Goal: Task Accomplishment & Management: Manage account settings

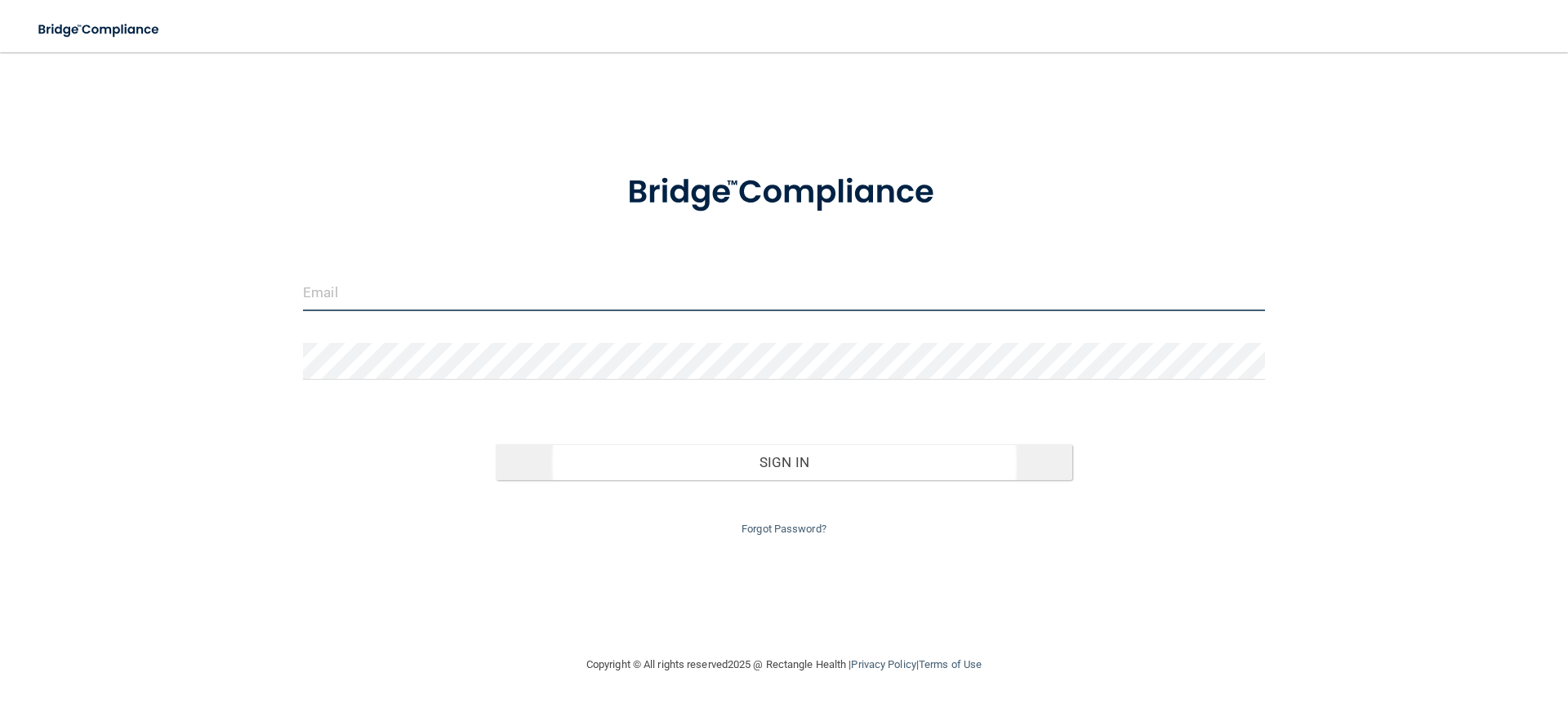
type input "[EMAIL_ADDRESS][DOMAIN_NAME]"
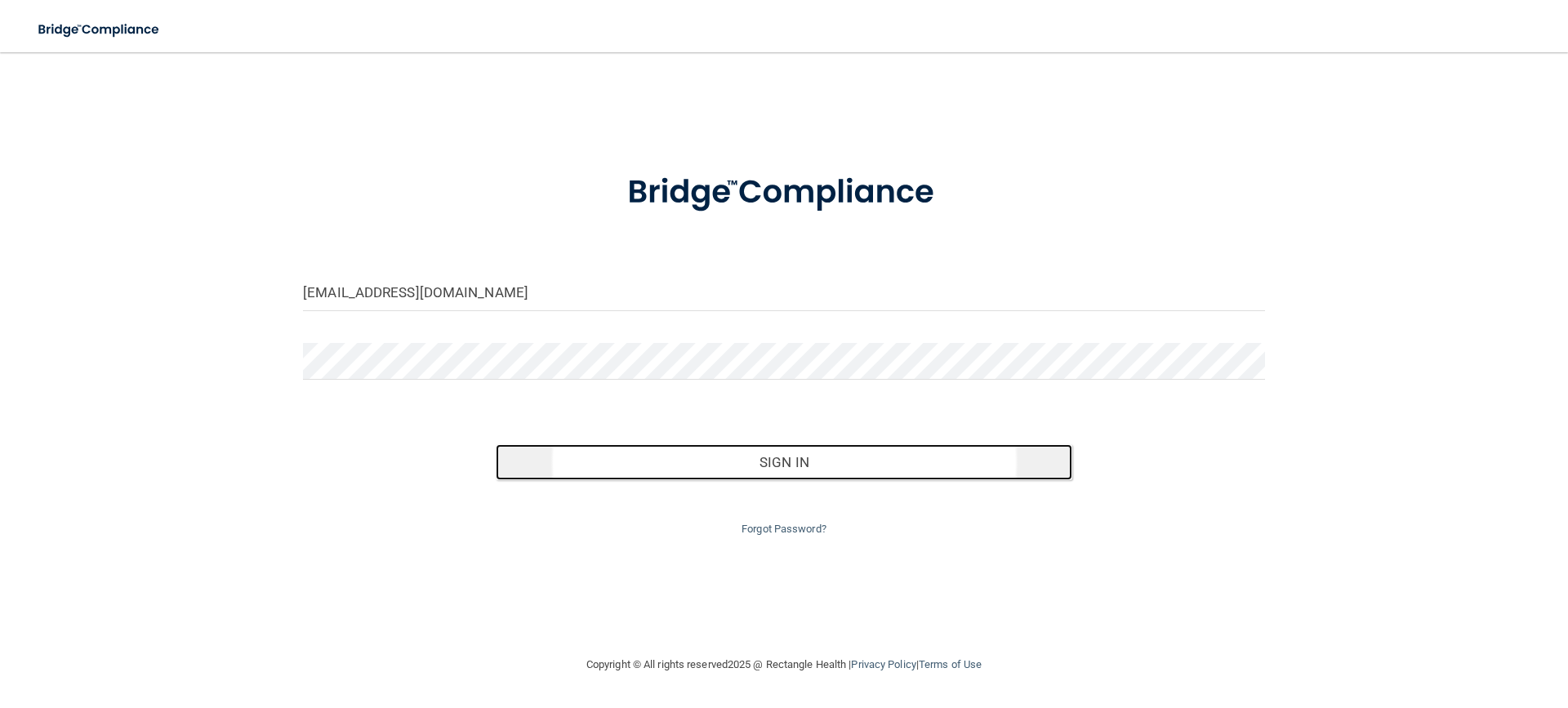
click at [678, 467] on button "Sign In" at bounding box center [784, 462] width 578 height 36
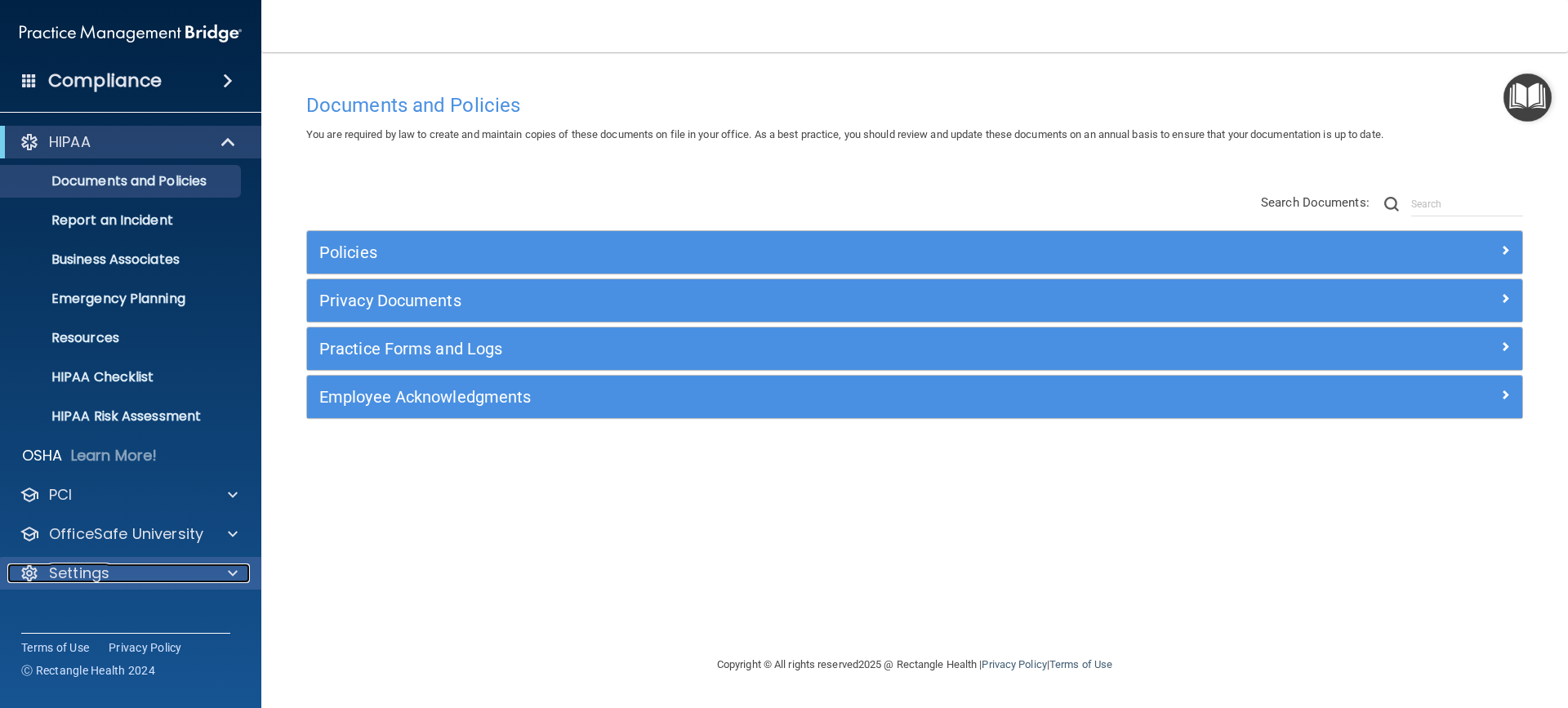
click at [97, 568] on p "Settings" at bounding box center [78, 574] width 60 height 20
click at [110, 617] on p "My Account" at bounding box center [122, 613] width 223 height 16
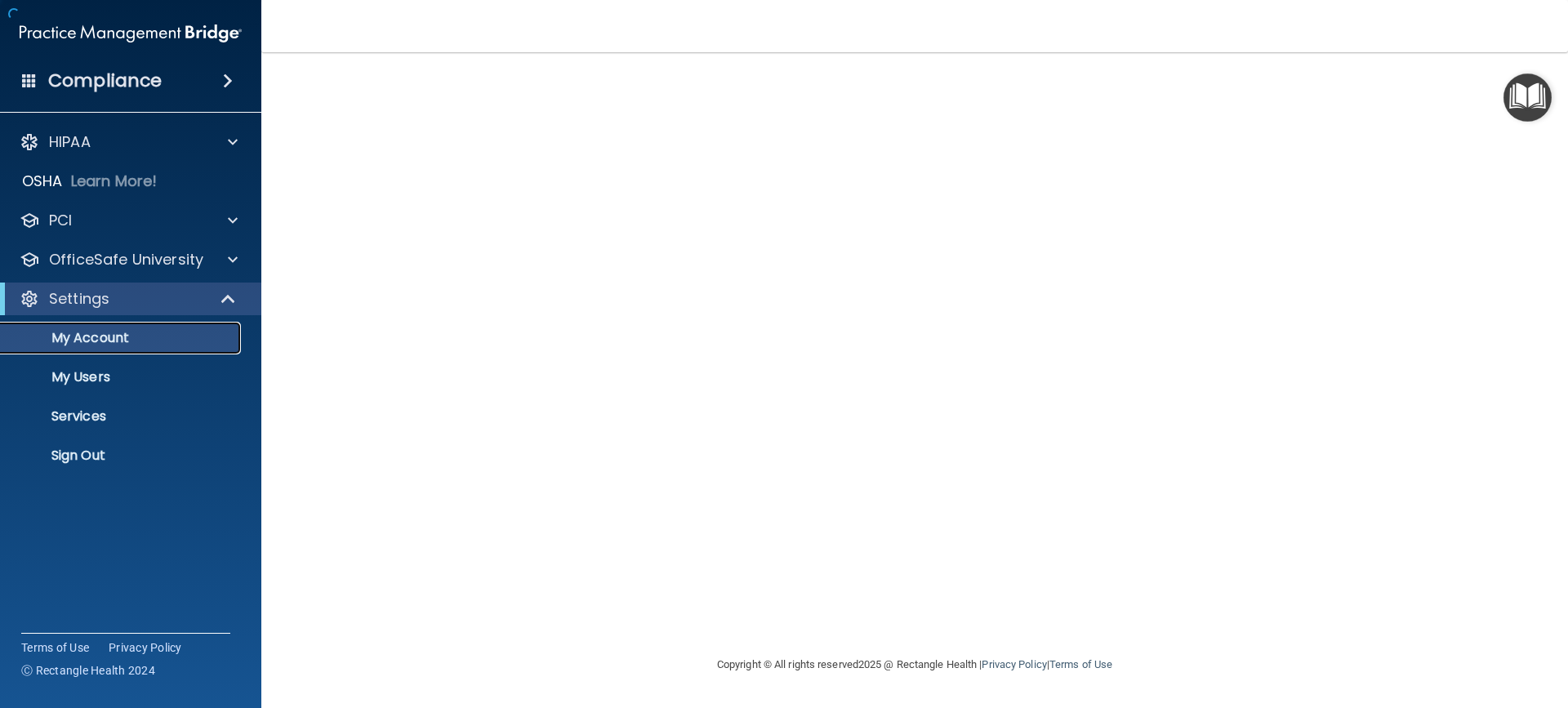
click at [135, 340] on p "My Account" at bounding box center [122, 338] width 223 height 16
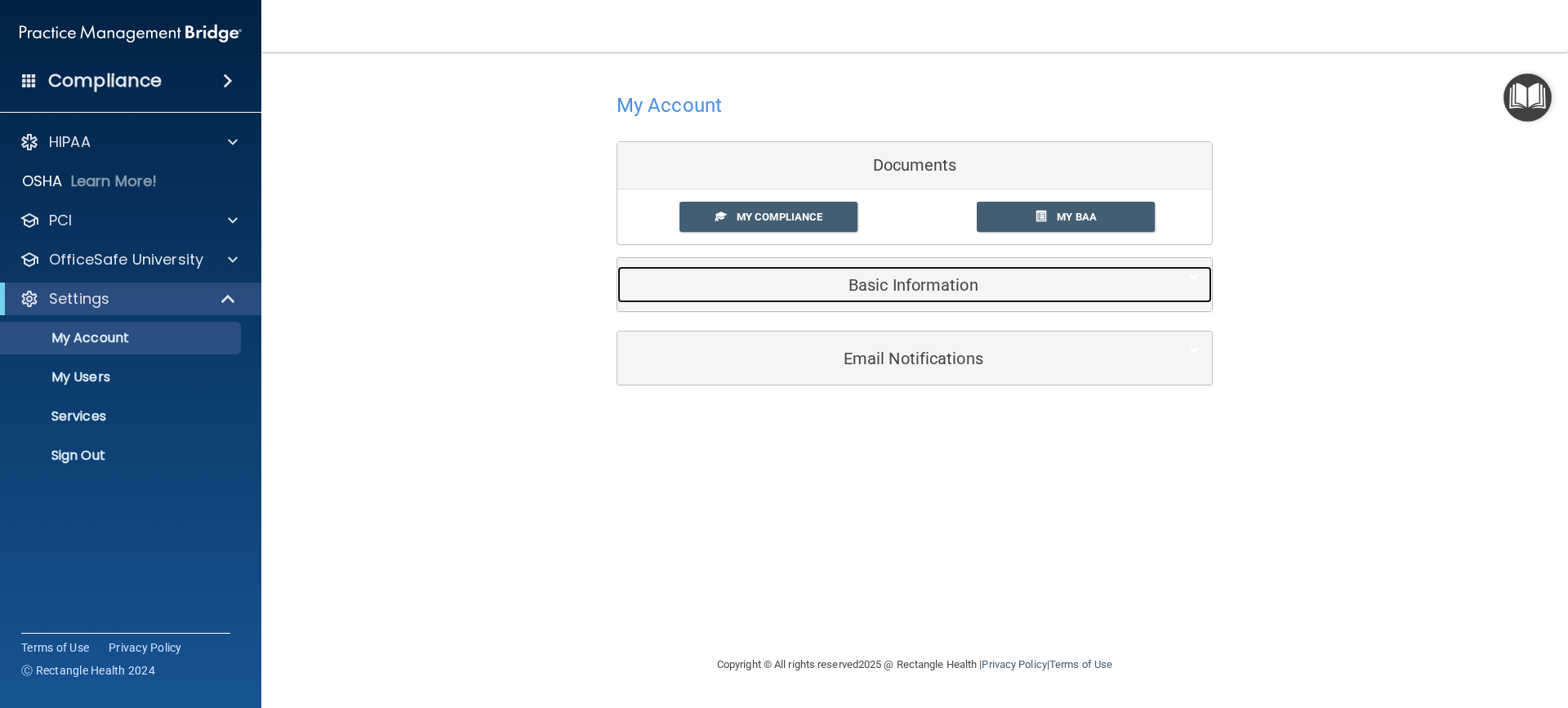
click at [839, 279] on h5 "Basic Information" at bounding box center [889, 285] width 520 height 18
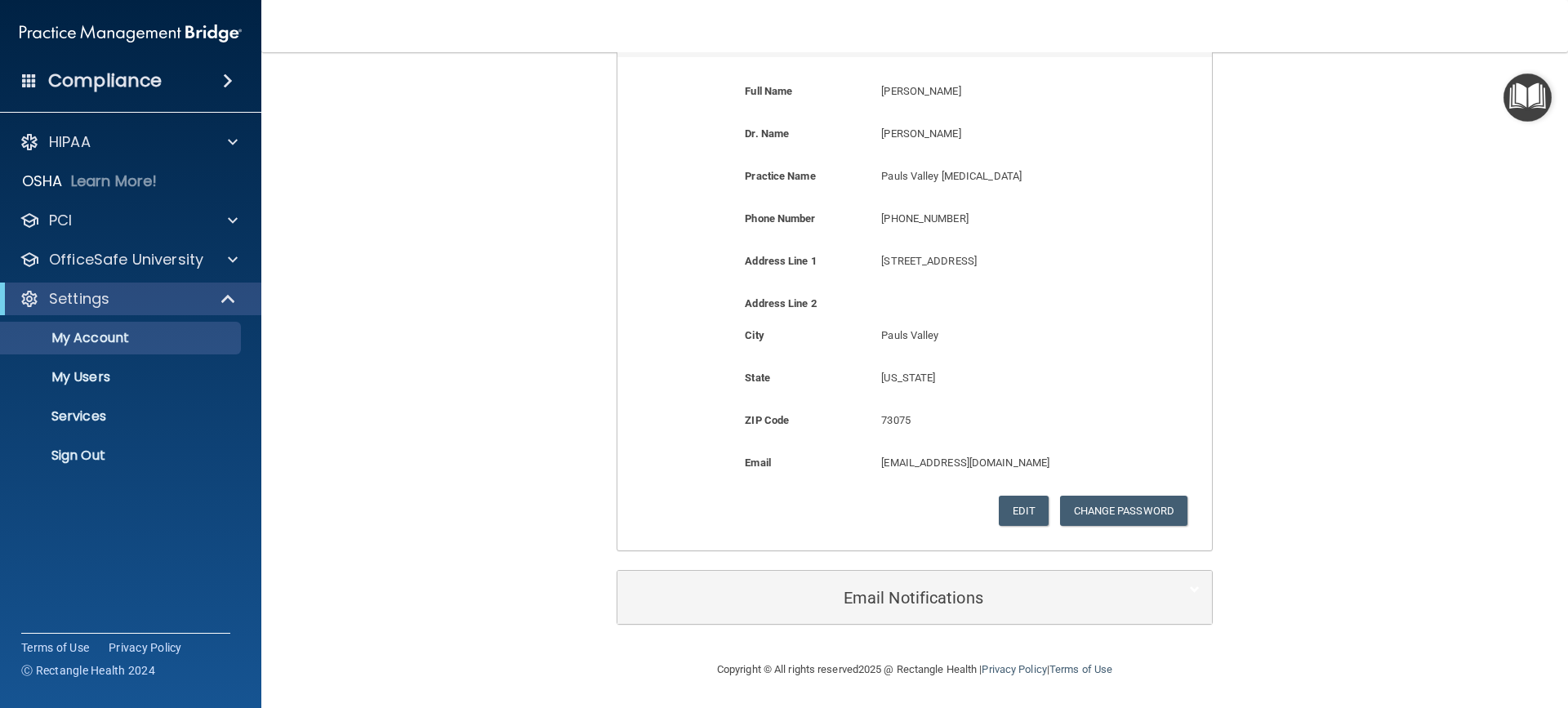
scroll to position [255, 0]
click at [106, 374] on p "My Users" at bounding box center [122, 377] width 223 height 16
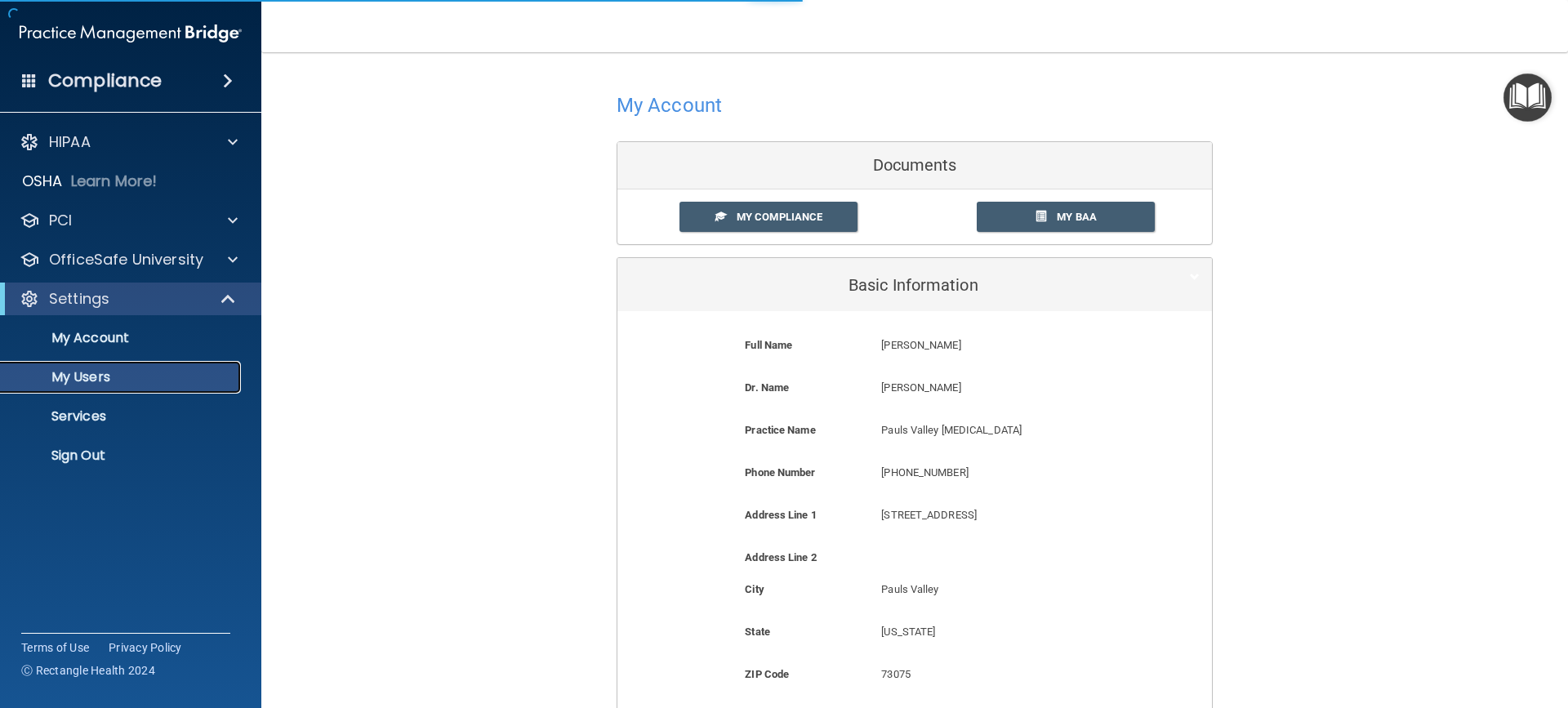
select select "20"
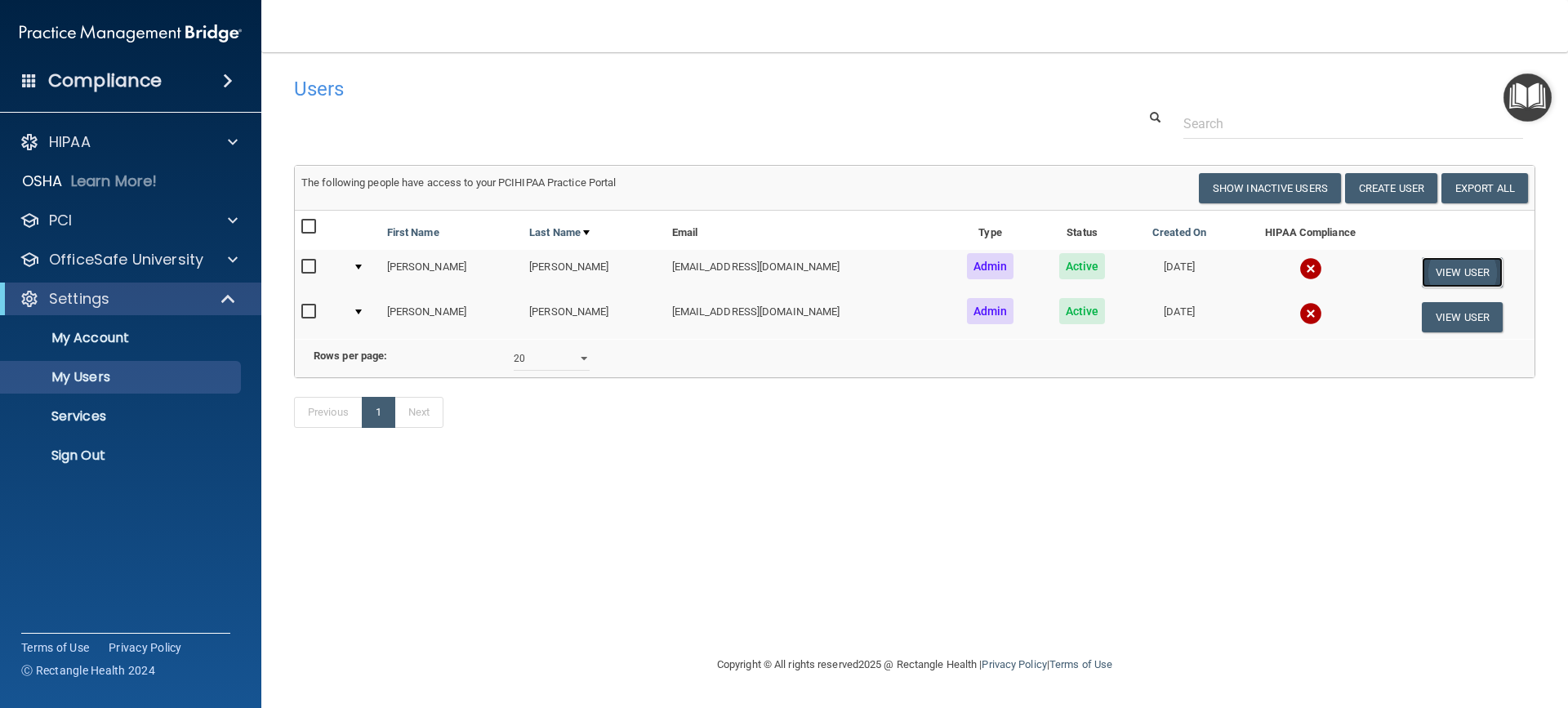
click at [1481, 265] on button "View User" at bounding box center [1463, 272] width 81 height 30
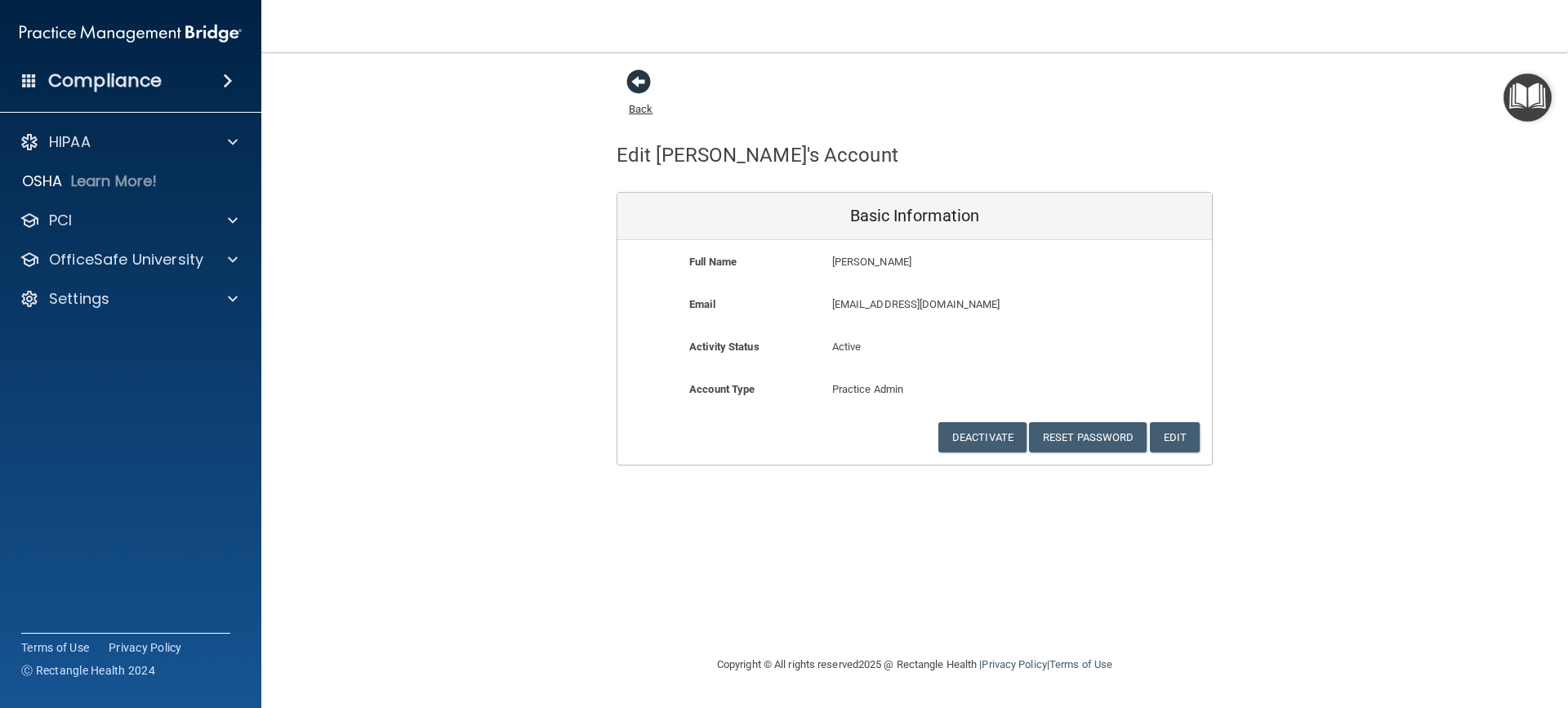
click at [633, 80] on span at bounding box center [639, 82] width 25 height 25
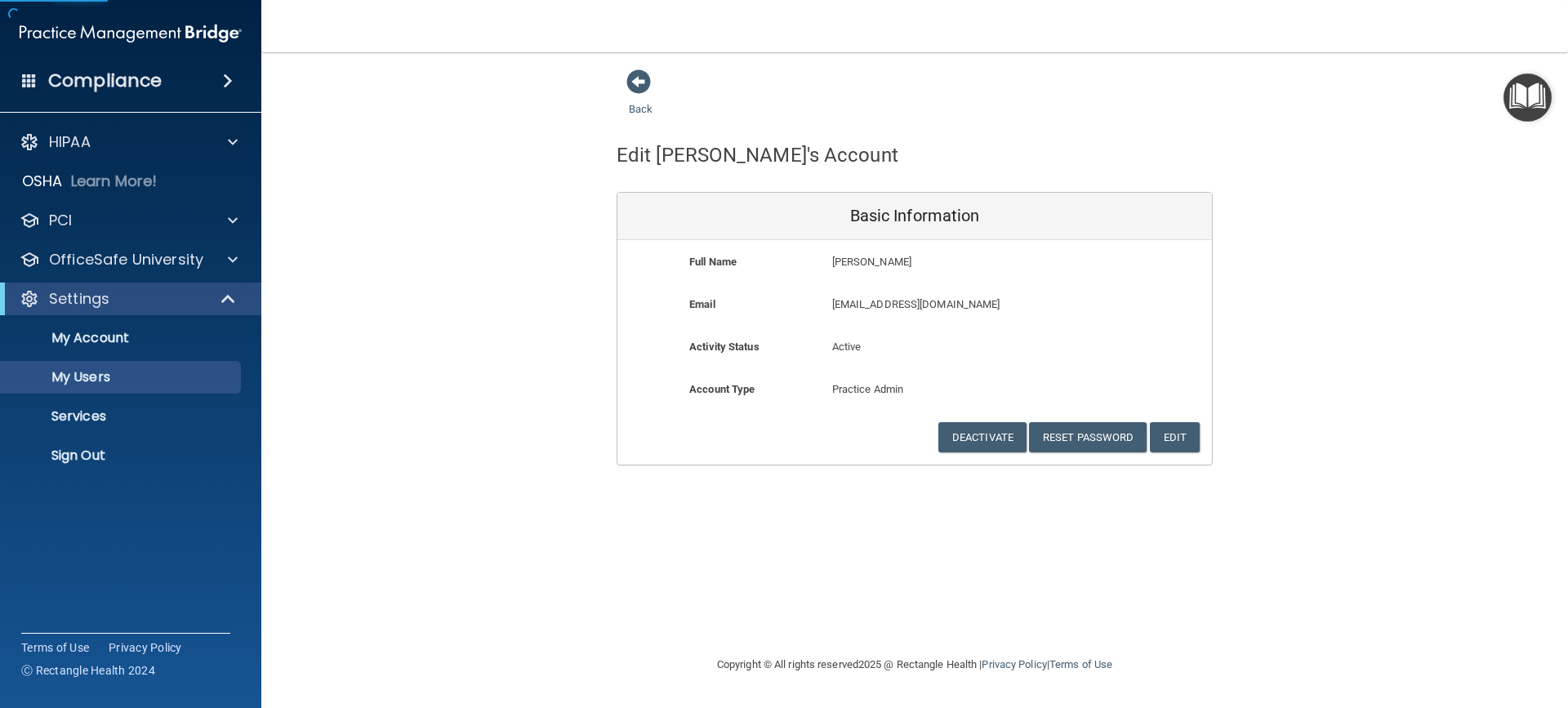
select select "20"
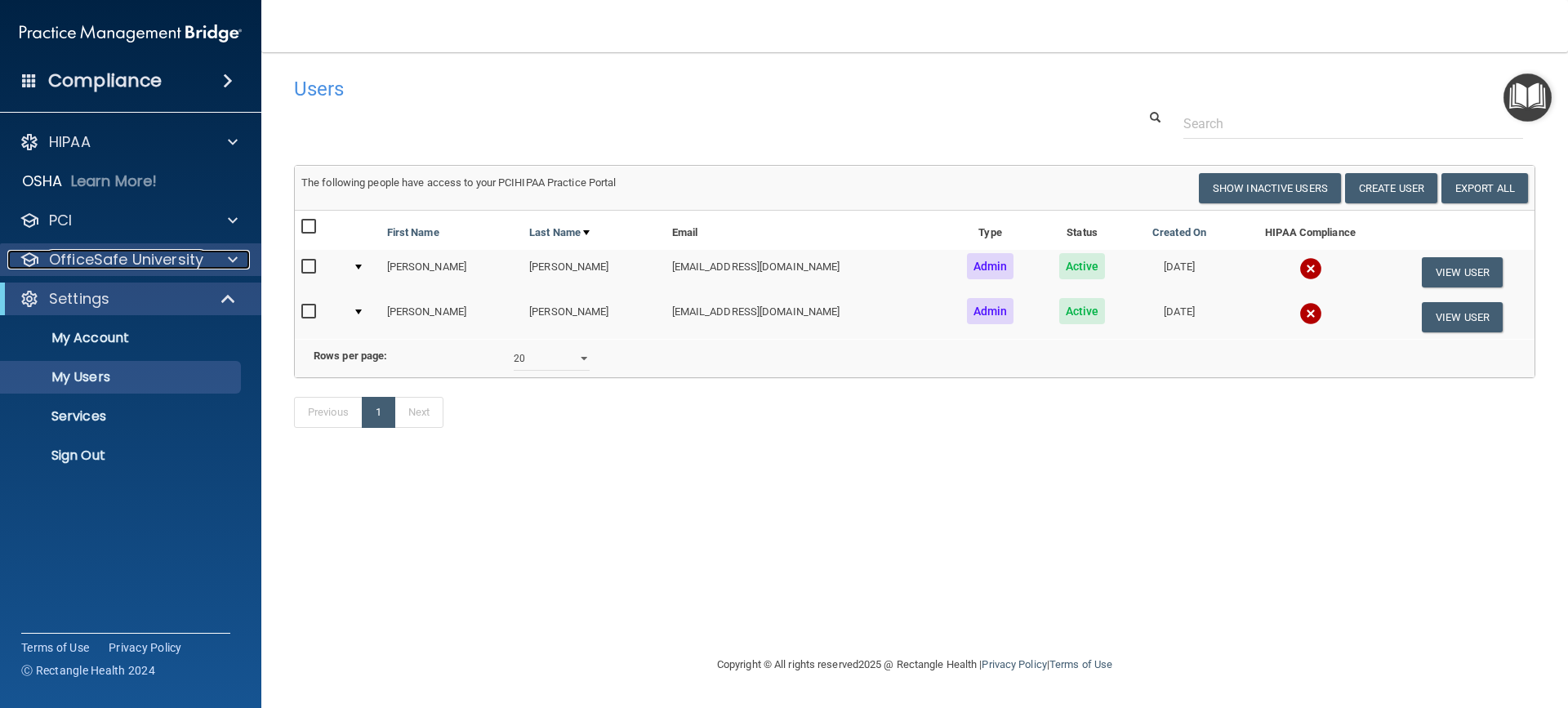
click at [174, 265] on p "OfficeSafe University" at bounding box center [125, 260] width 154 height 20
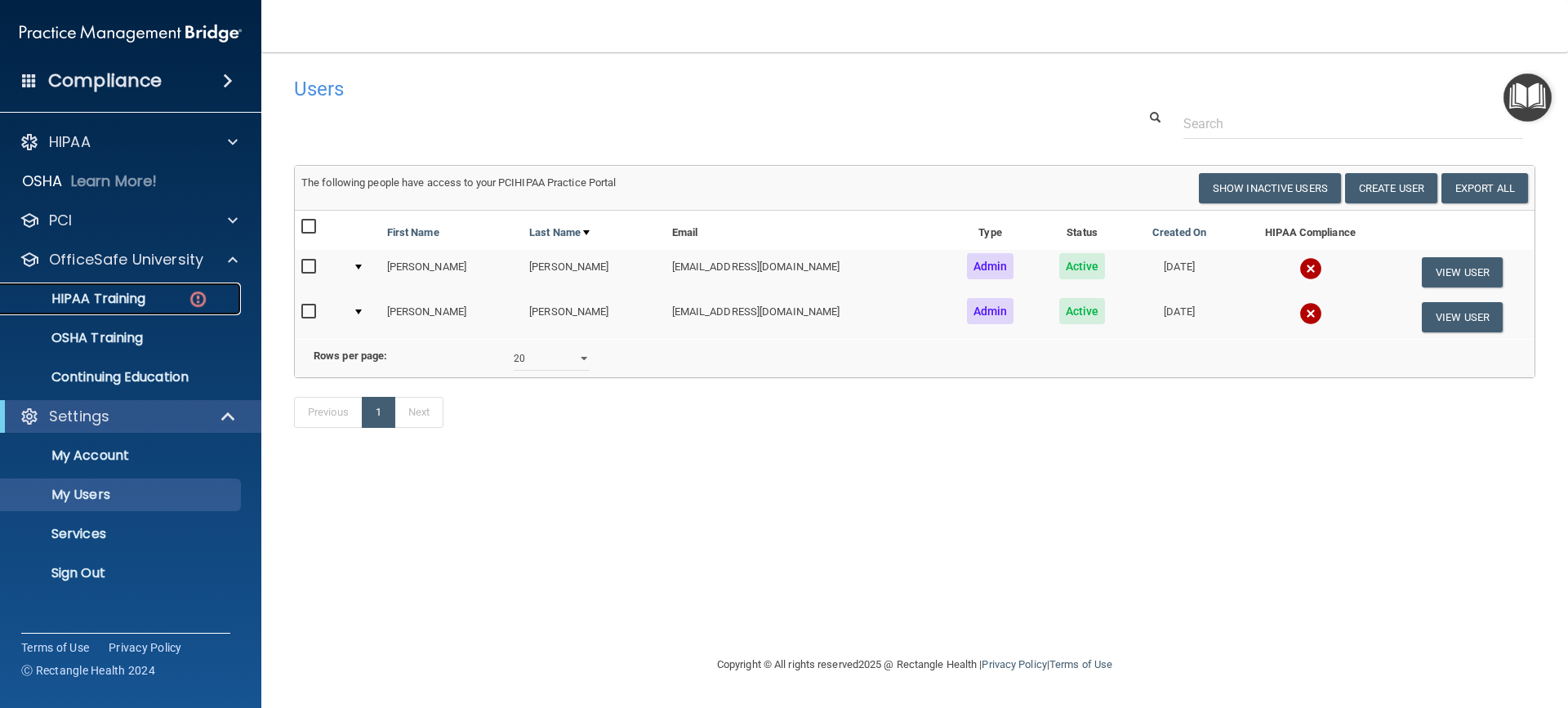
click at [119, 304] on p "HIPAA Training" at bounding box center [78, 299] width 135 height 16
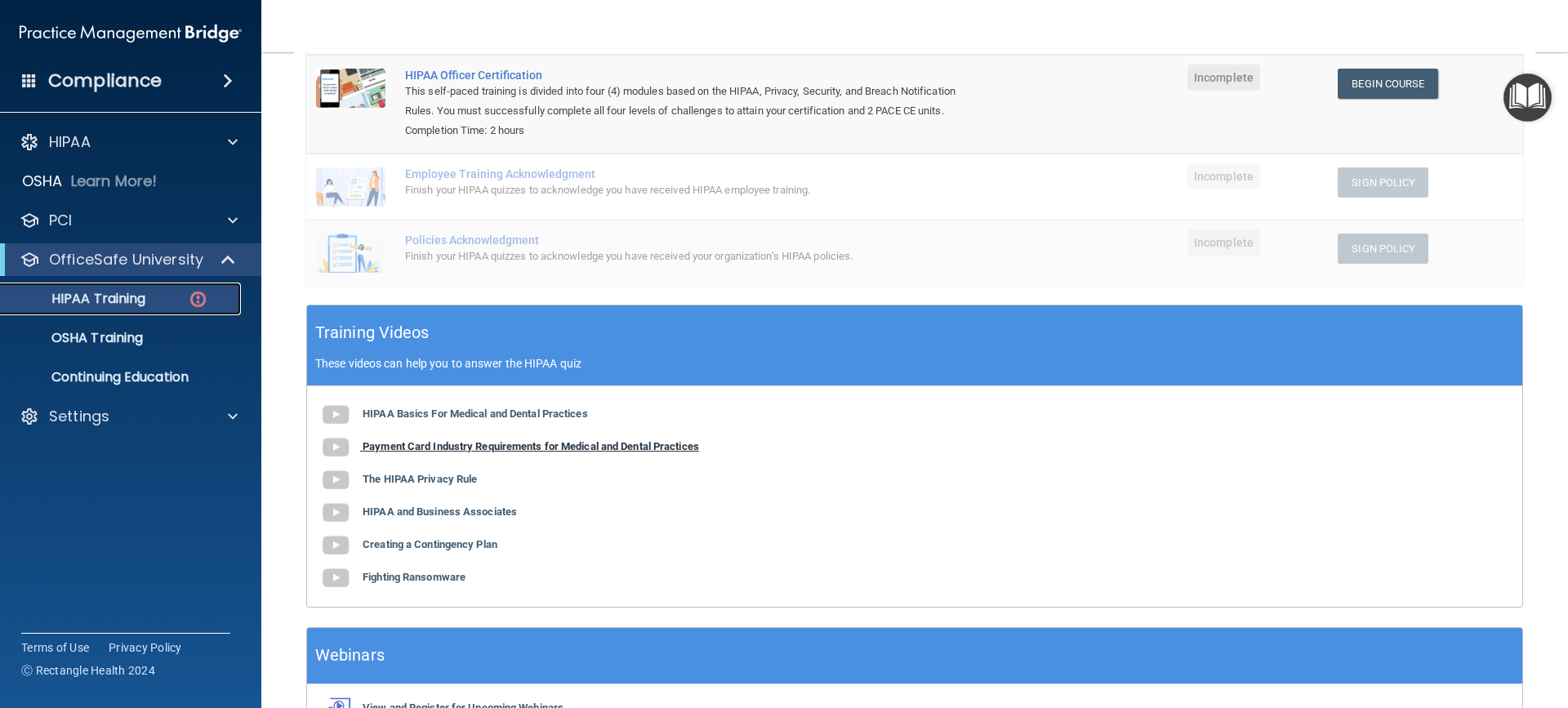
scroll to position [92, 0]
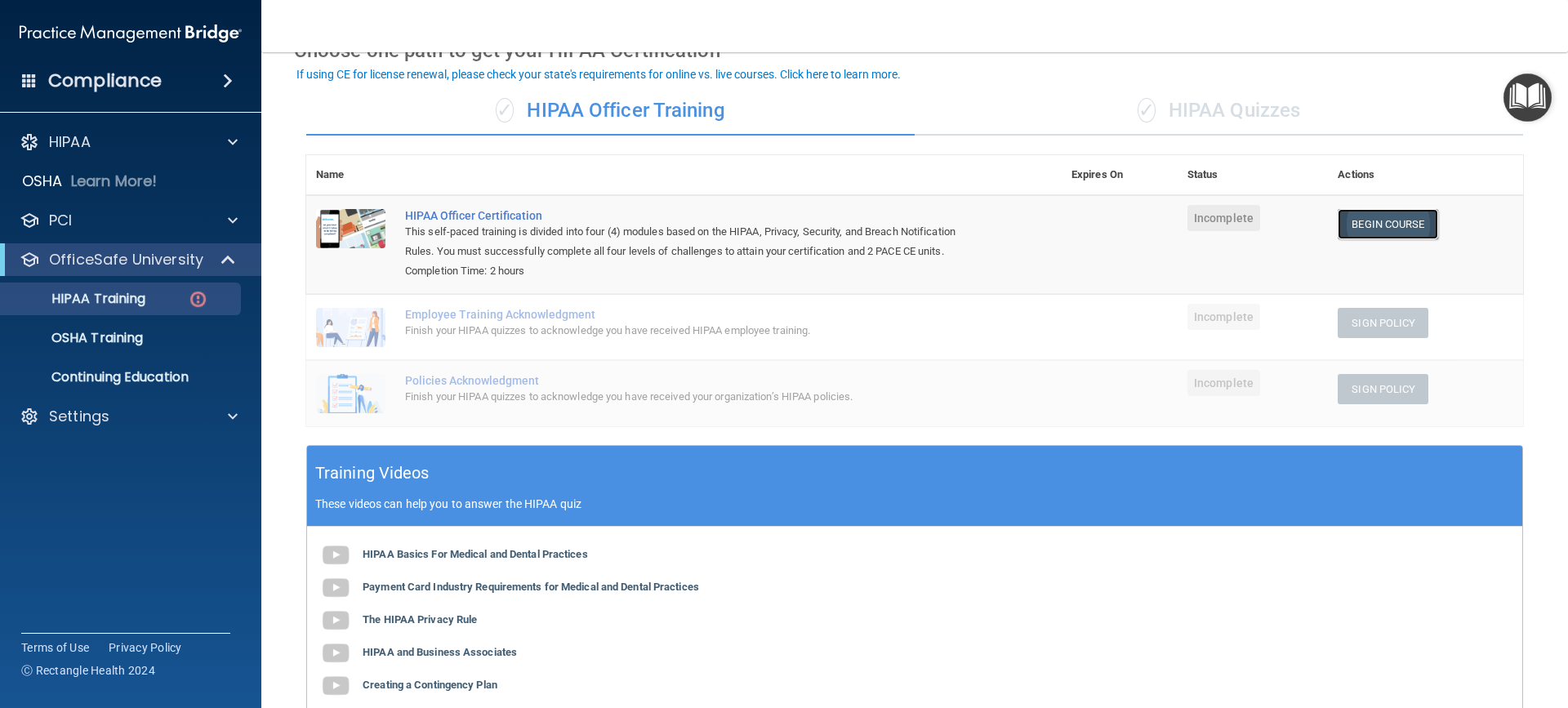
click at [1372, 220] on link "Begin Course" at bounding box center [1388, 224] width 100 height 30
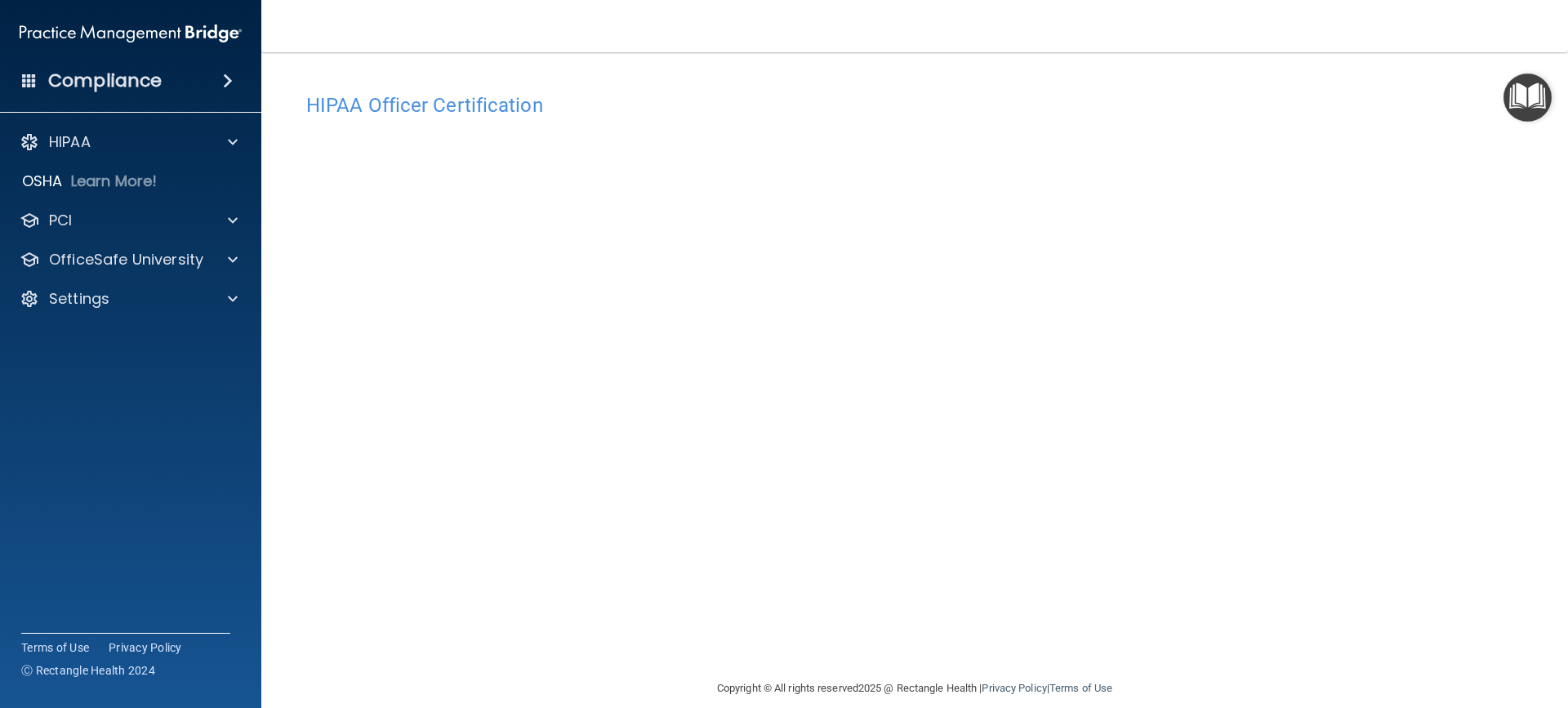
click at [99, 85] on h4 "Compliance" at bounding box center [105, 81] width 114 height 23
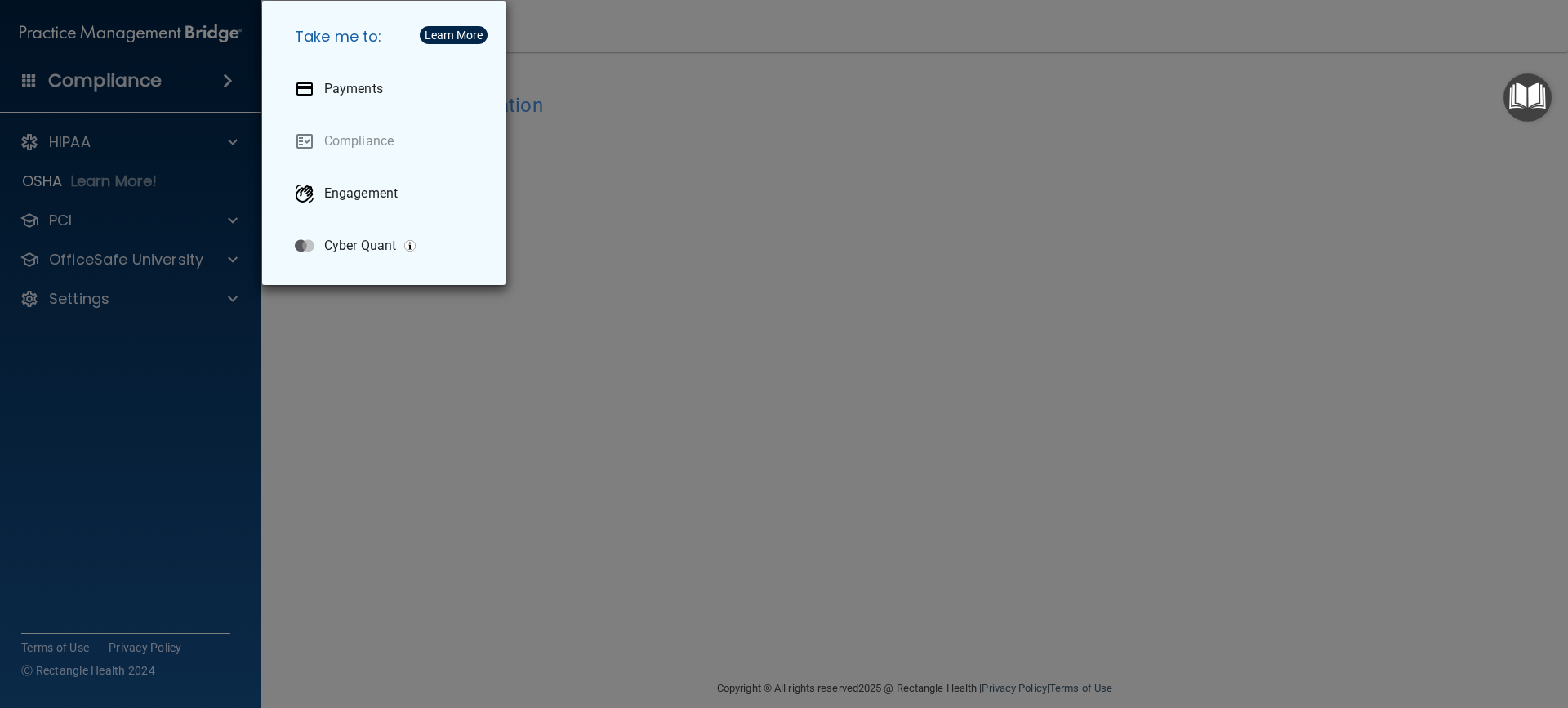
drag, startPoint x: 54, startPoint y: 393, endPoint x: 52, endPoint y: 327, distance: 66.0
click at [54, 393] on div "Take me to: Payments Compliance Engagement Cyber Quant" at bounding box center [784, 354] width 1568 height 708
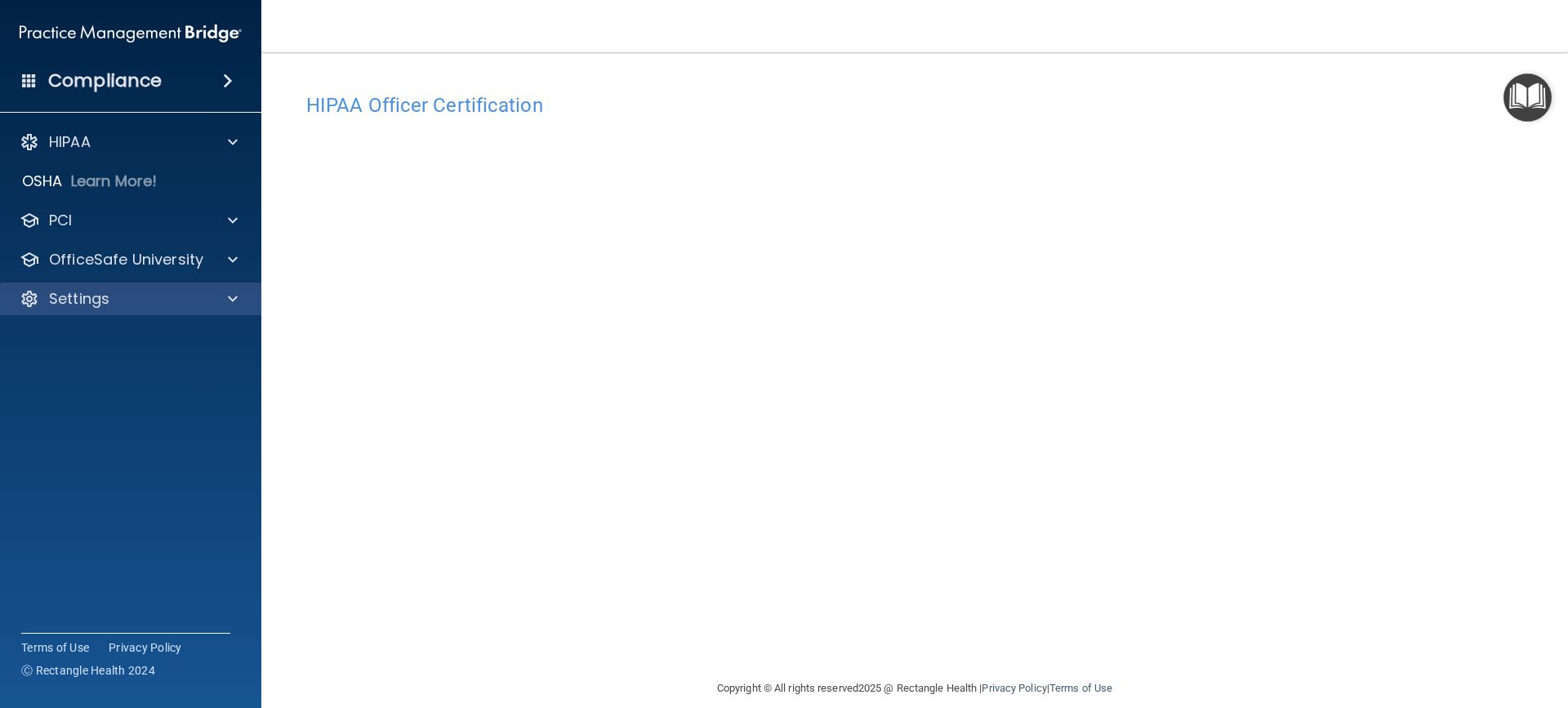
click at [73, 288] on div "Settings" at bounding box center [131, 299] width 262 height 33
click at [104, 302] on p "Settings" at bounding box center [78, 299] width 60 height 20
click at [157, 321] on ul "My Account My Users Services Sign Out" at bounding box center [131, 394] width 296 height 157
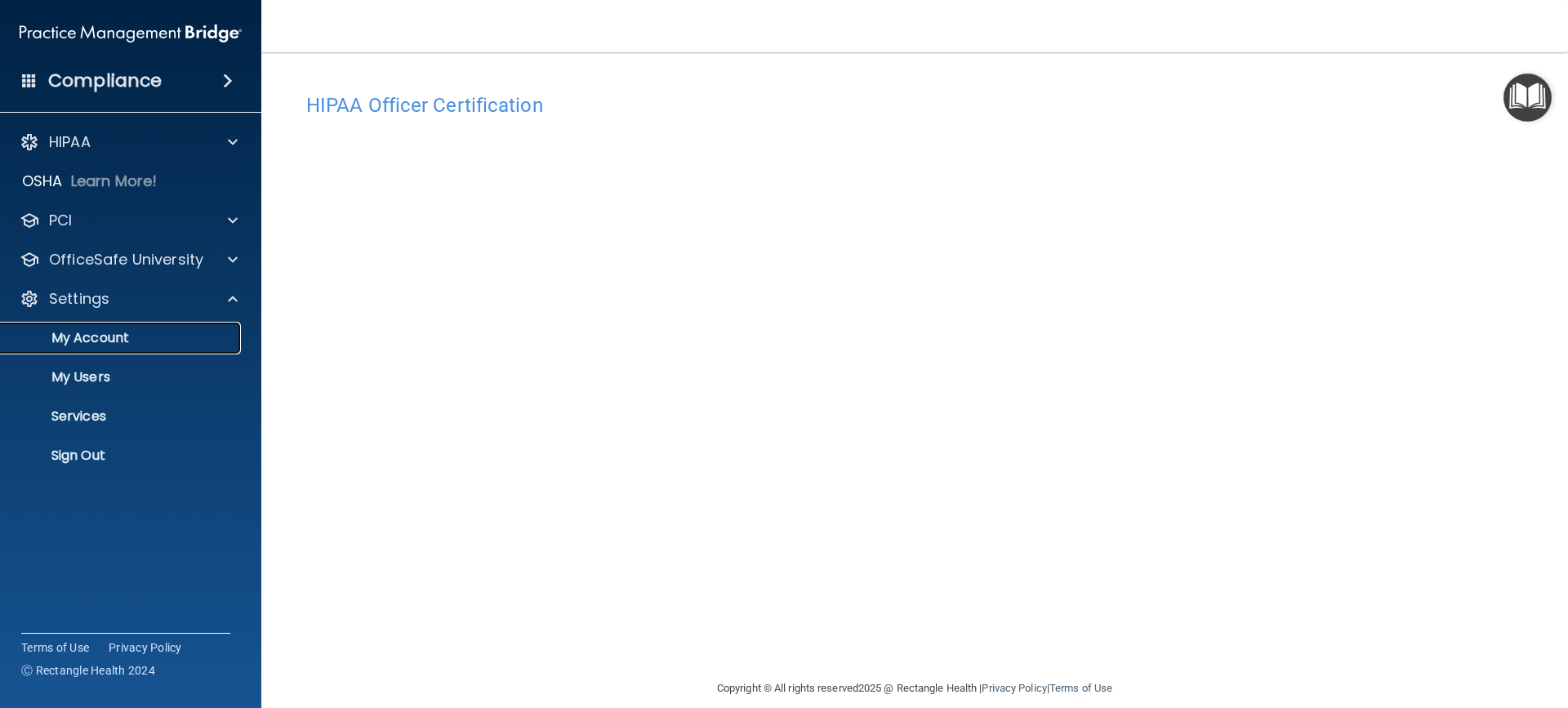
click at [134, 324] on link "My Account" at bounding box center [112, 339] width 257 height 33
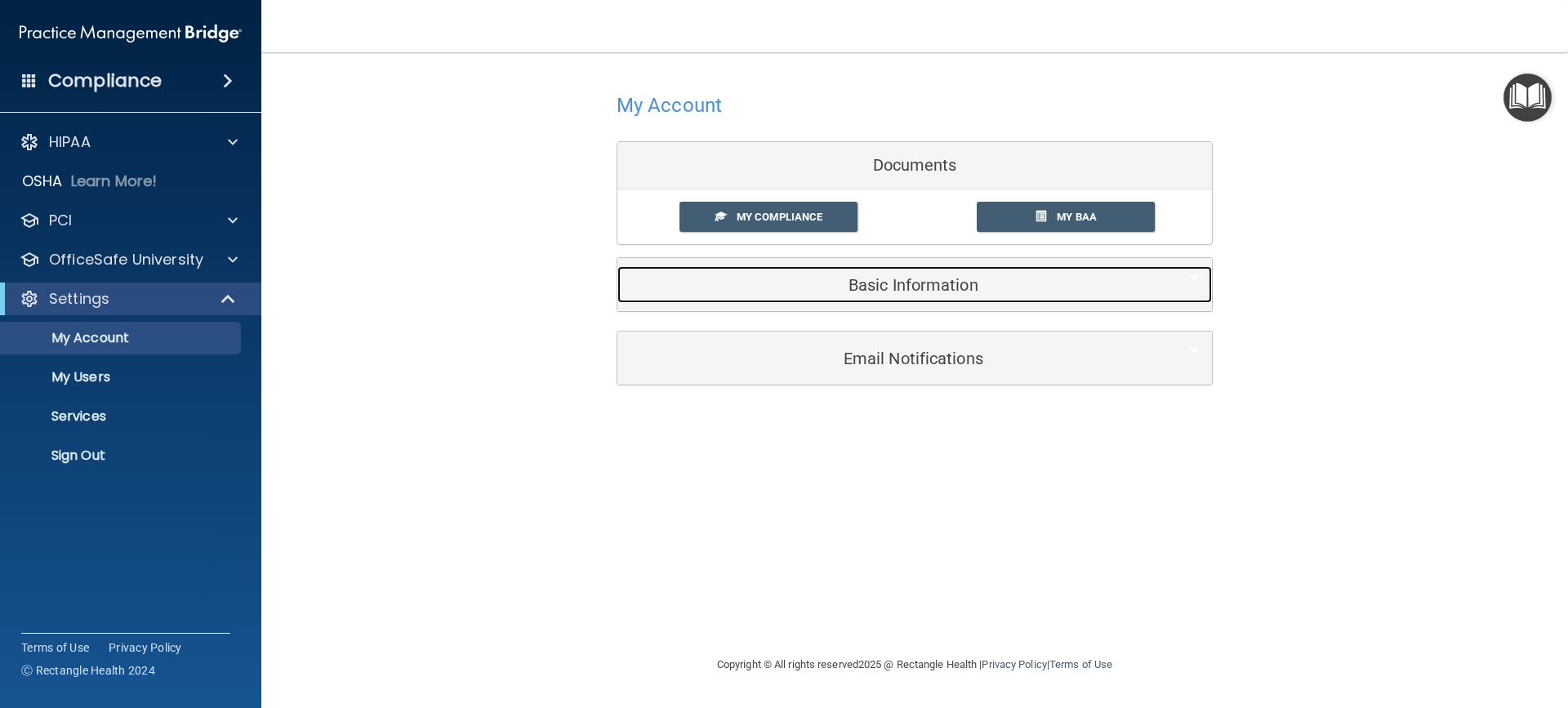
click at [860, 298] on div "Basic Information" at bounding box center [889, 284] width 545 height 37
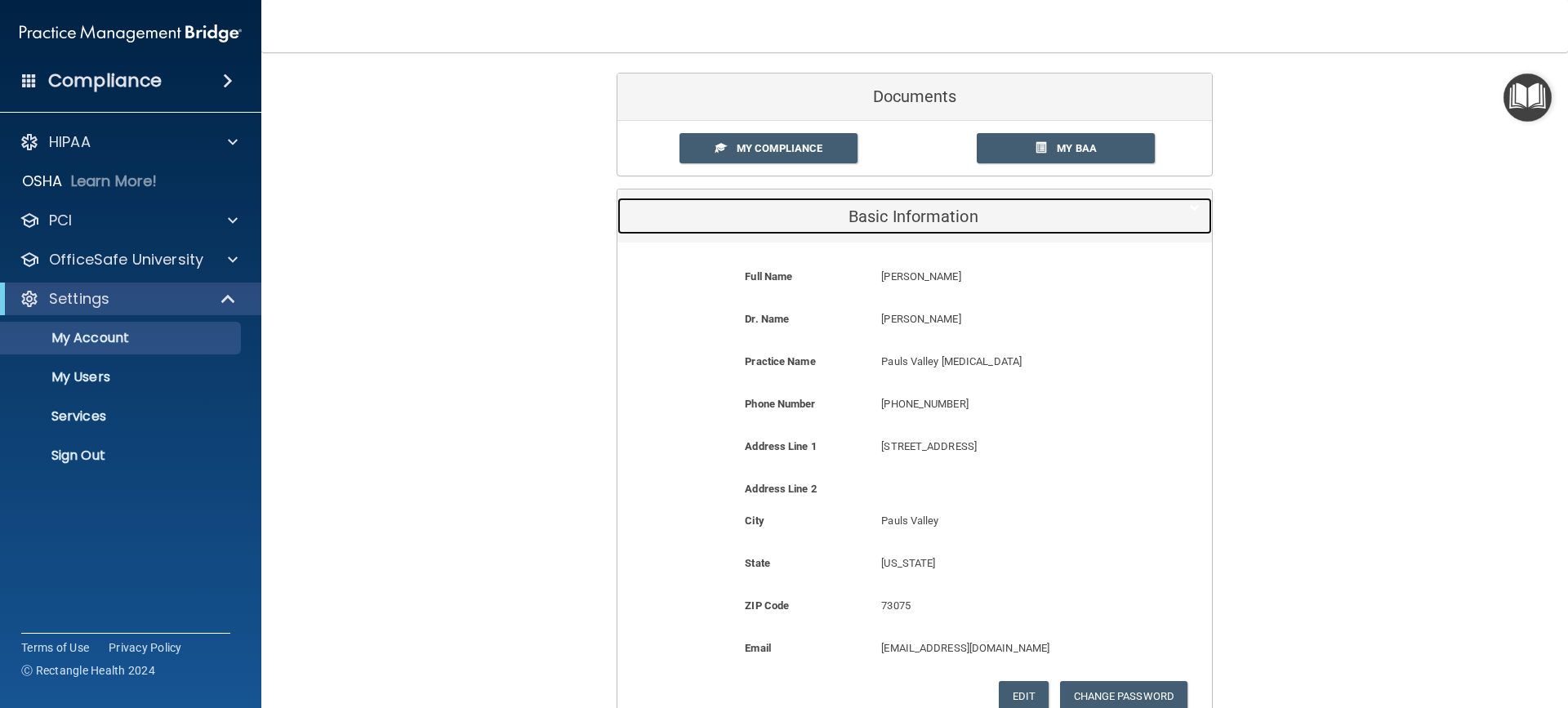
scroll to position [163, 0]
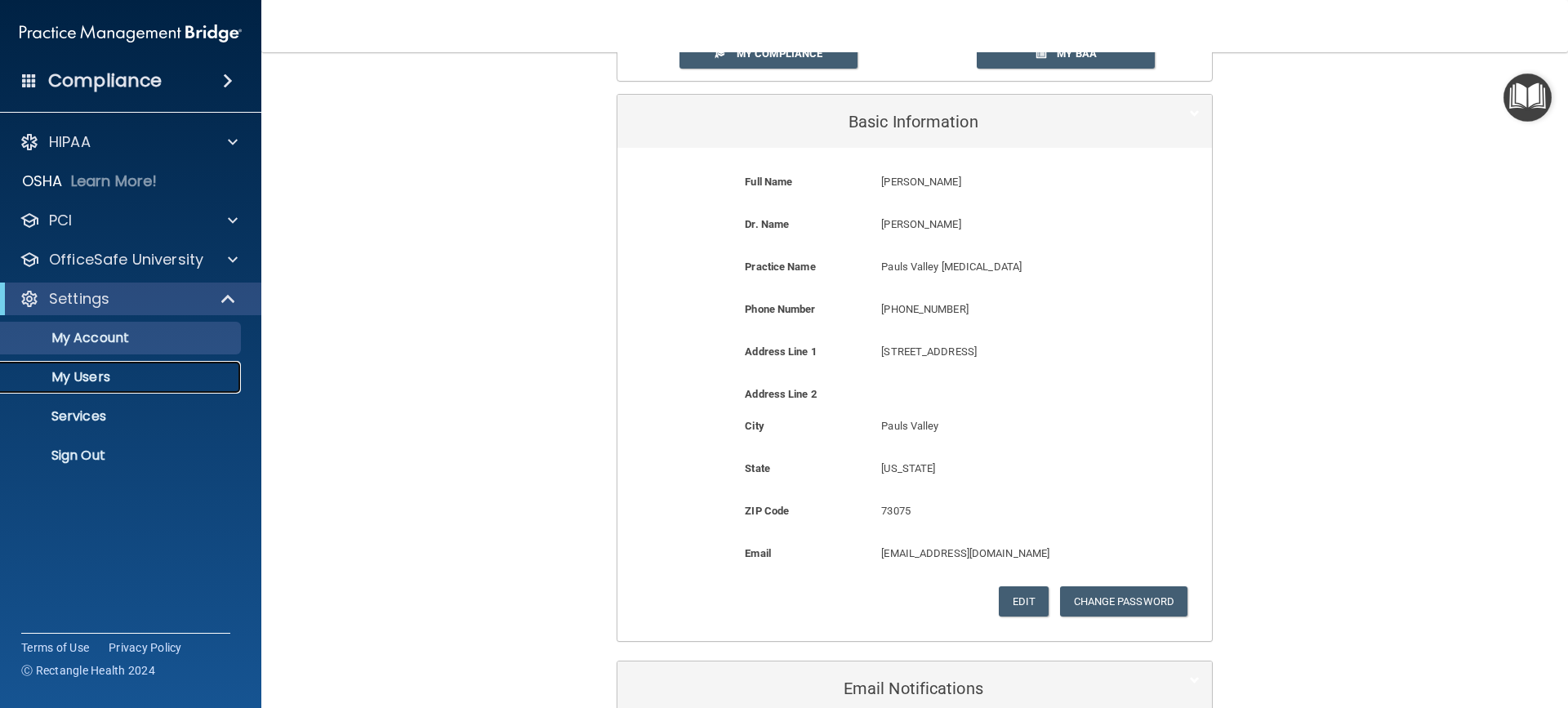
click at [131, 383] on p "My Users" at bounding box center [122, 377] width 223 height 16
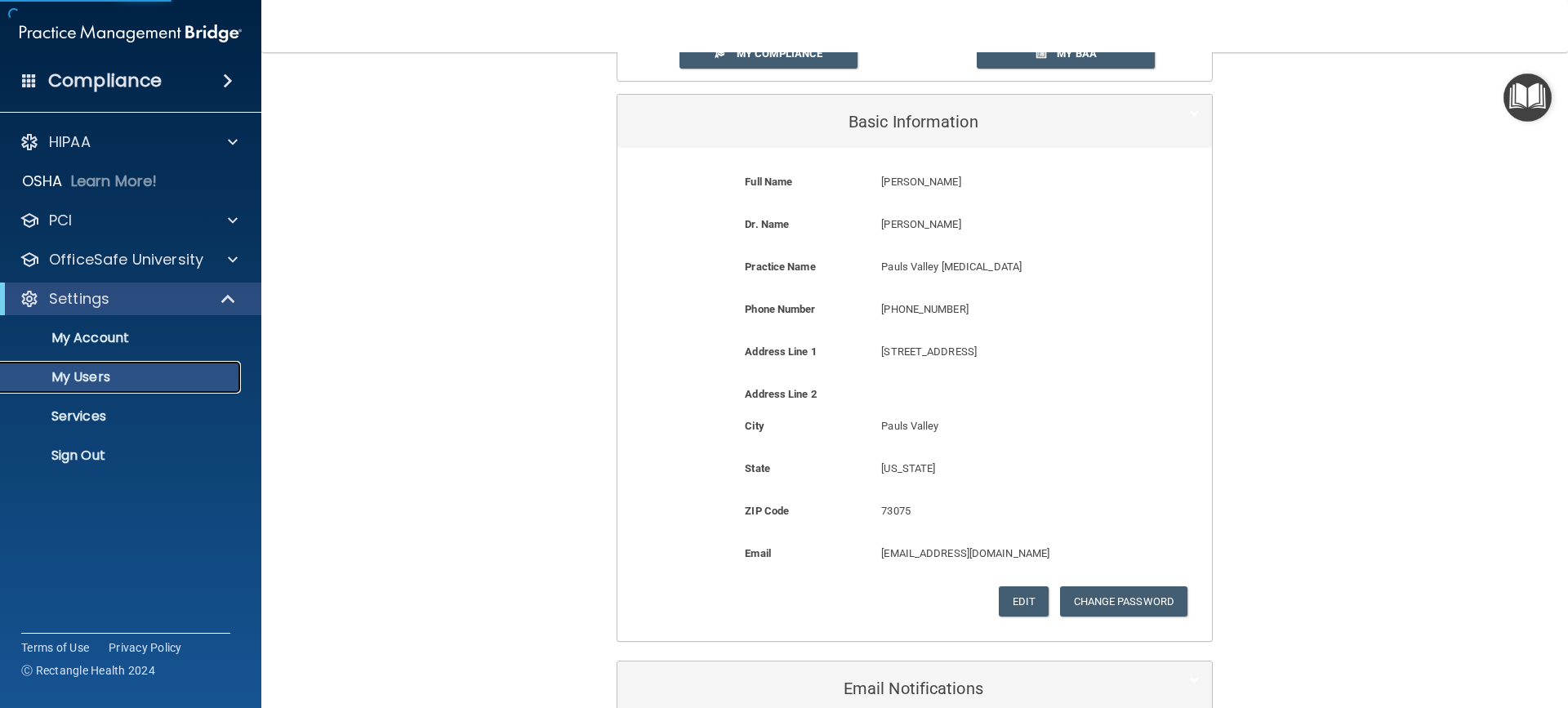
select select "20"
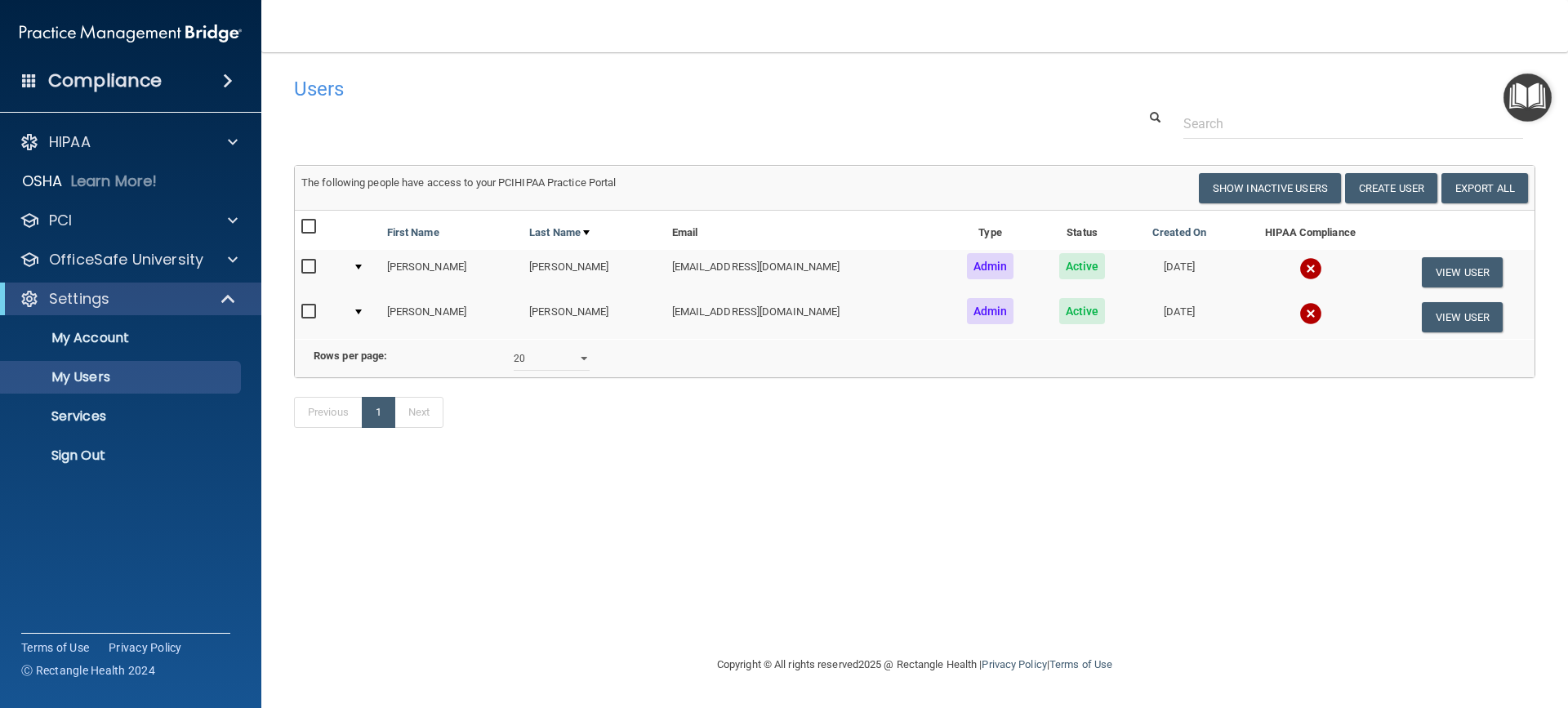
click at [1429, 288] on td "View User" at bounding box center [1462, 272] width 144 height 45
click at [1427, 279] on button "View User" at bounding box center [1463, 272] width 81 height 30
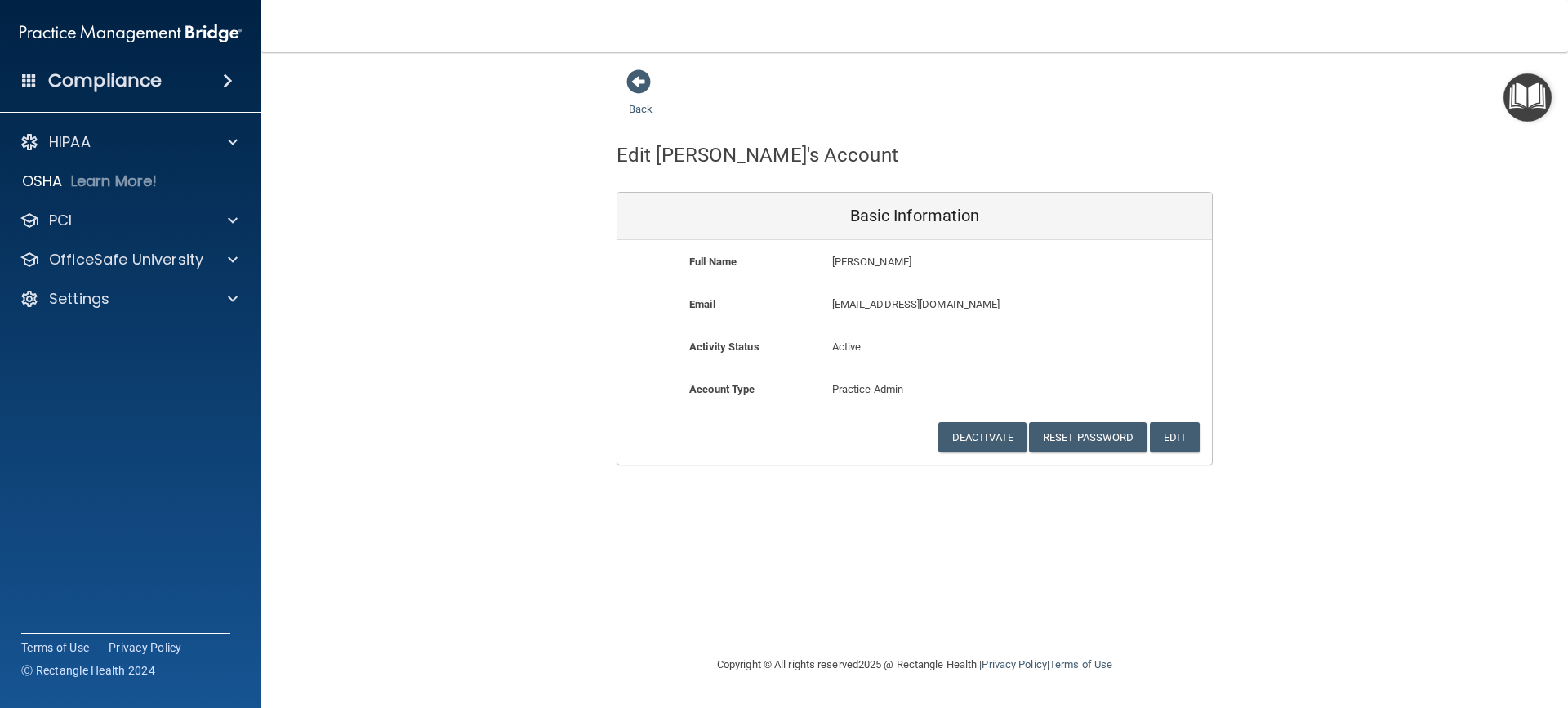
click at [1322, 421] on div "Back Edit [PERSON_NAME]'s Account Basic Information Full Name [PERSON_NAME] [PE…" at bounding box center [915, 267] width 1242 height 397
click at [653, 84] on div "Back" at bounding box center [666, 93] width 100 height 50
click at [633, 87] on span at bounding box center [639, 82] width 25 height 25
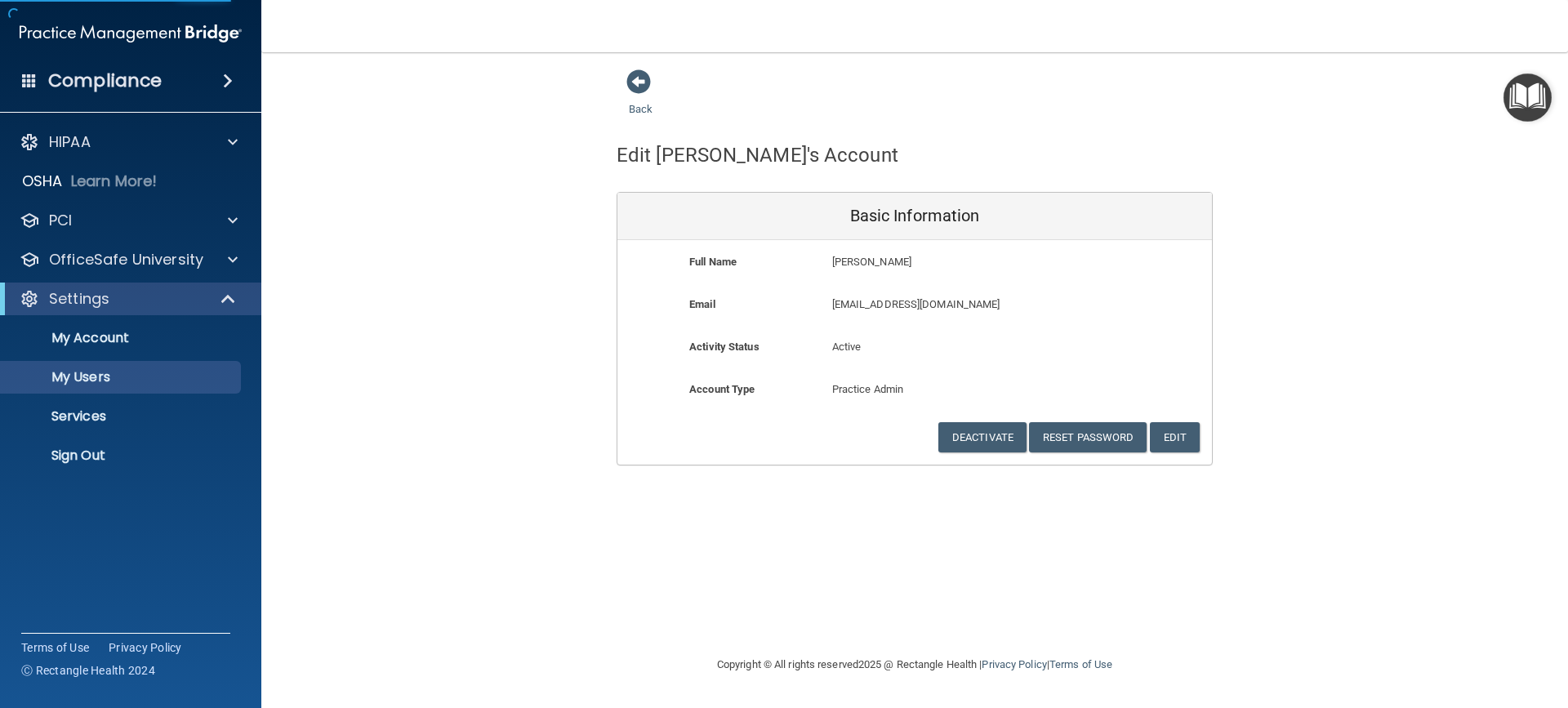
select select "20"
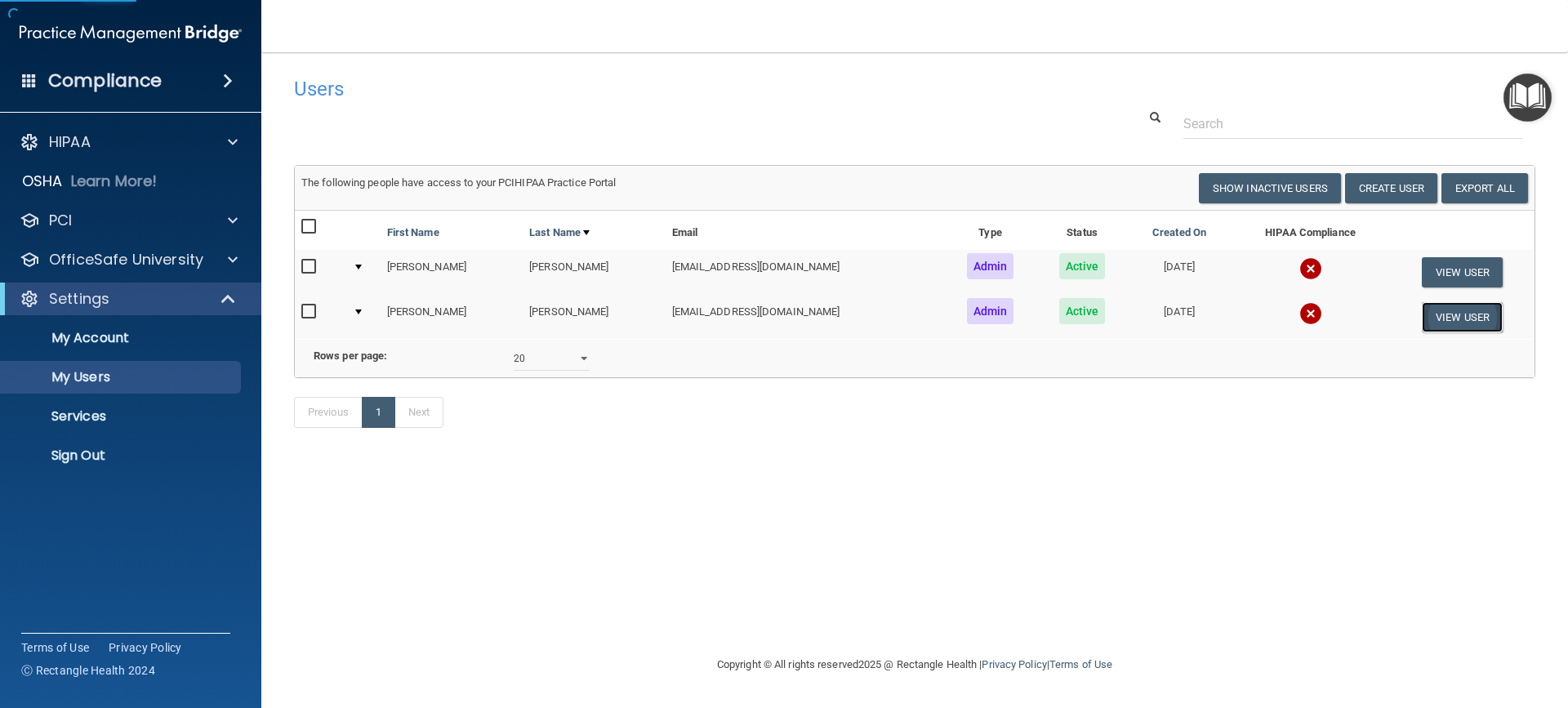
click at [1450, 318] on button "View User" at bounding box center [1463, 317] width 81 height 30
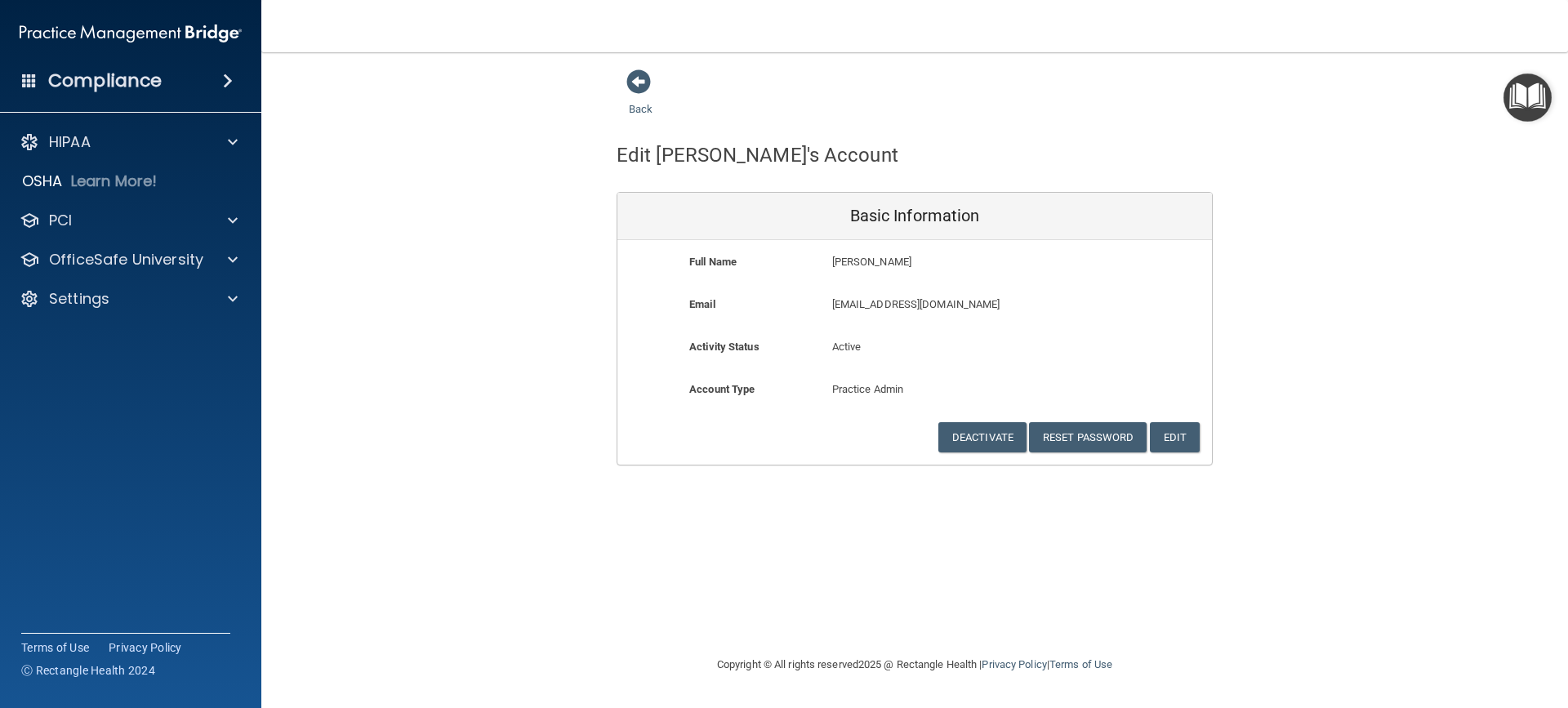
click at [625, 79] on div "Back" at bounding box center [666, 93] width 100 height 50
click at [654, 87] on div "Back" at bounding box center [666, 93] width 100 height 50
click at [615, 90] on div "Back Edit [PERSON_NAME]'s Account Basic Information Full Name [PERSON_NAME] [PE…" at bounding box center [915, 267] width 1242 height 397
click at [639, 79] on span at bounding box center [639, 82] width 25 height 25
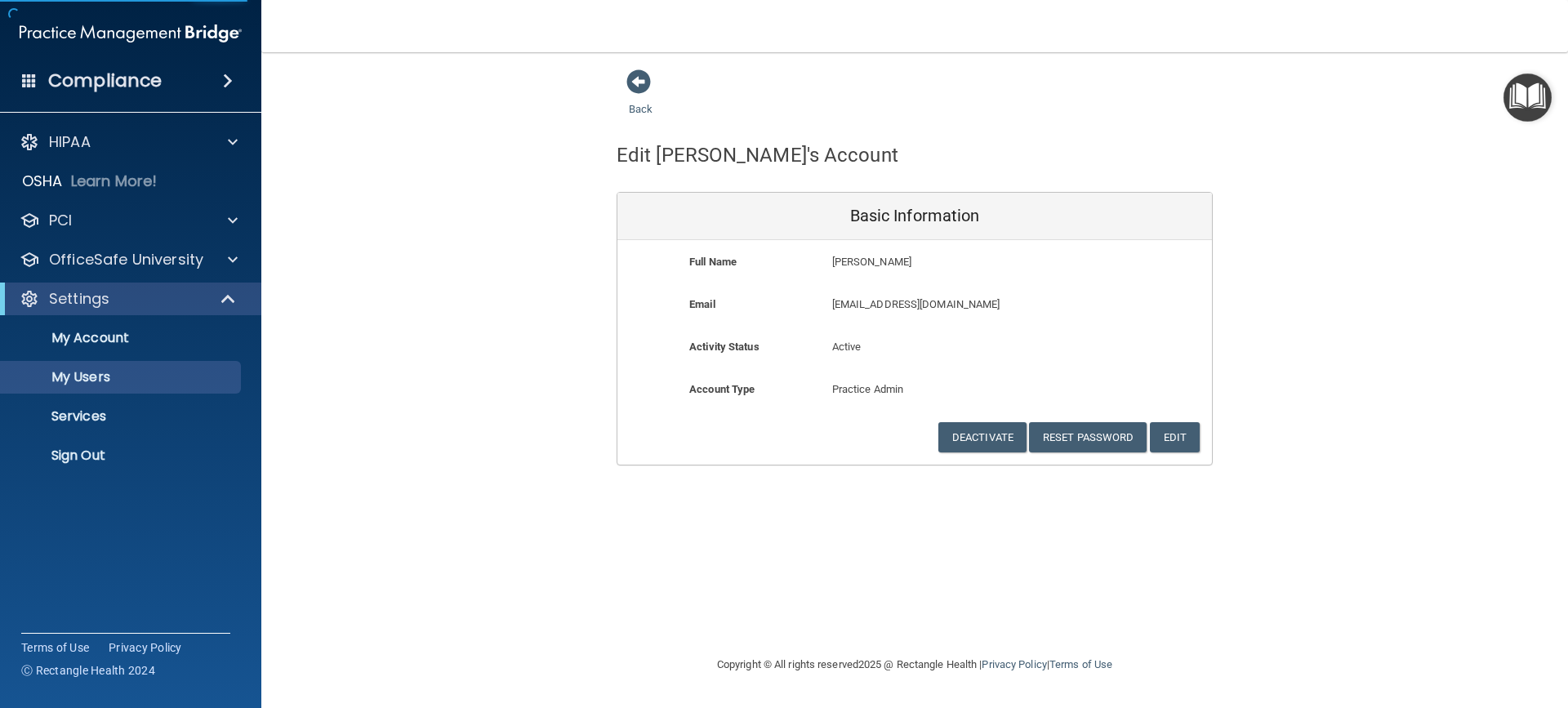
select select "20"
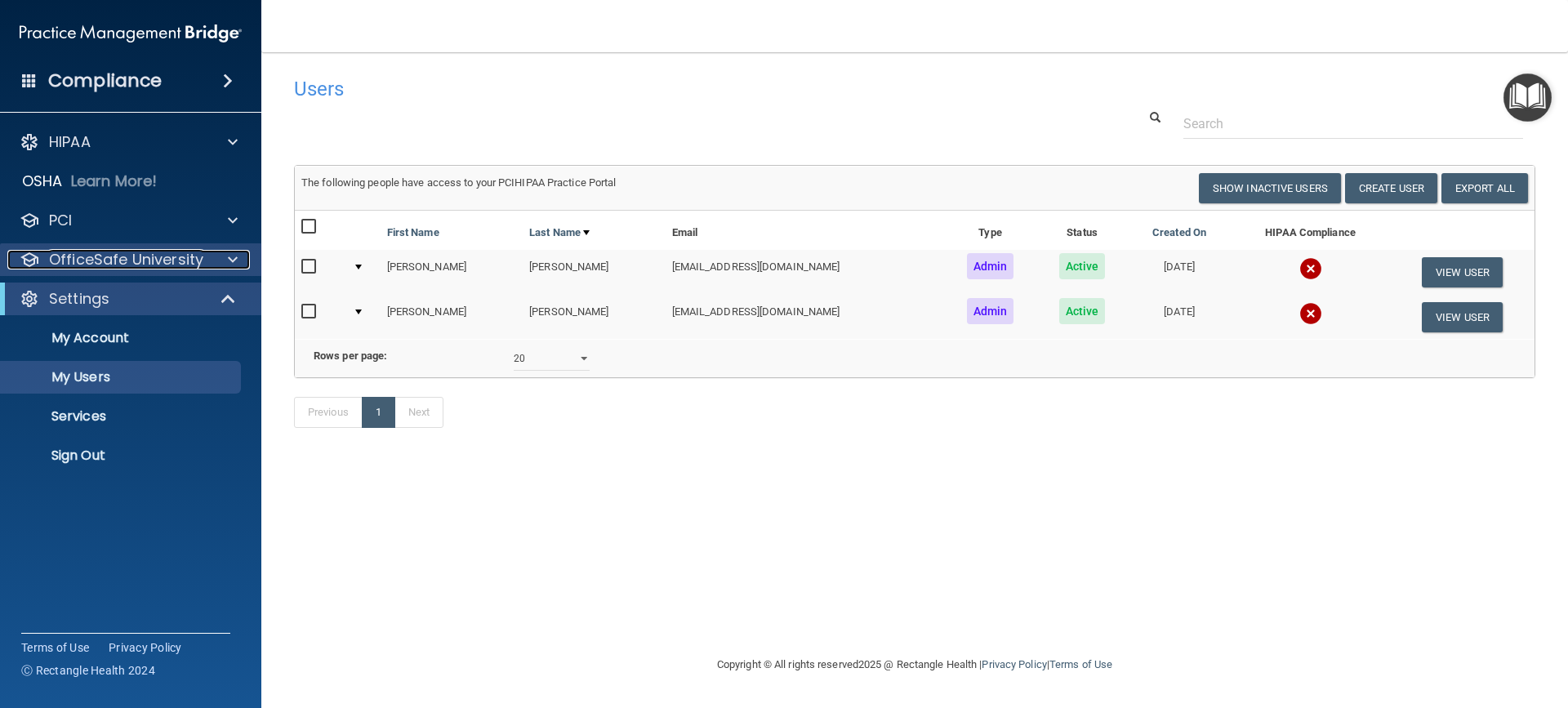
click at [86, 253] on p "OfficeSafe University" at bounding box center [125, 260] width 154 height 20
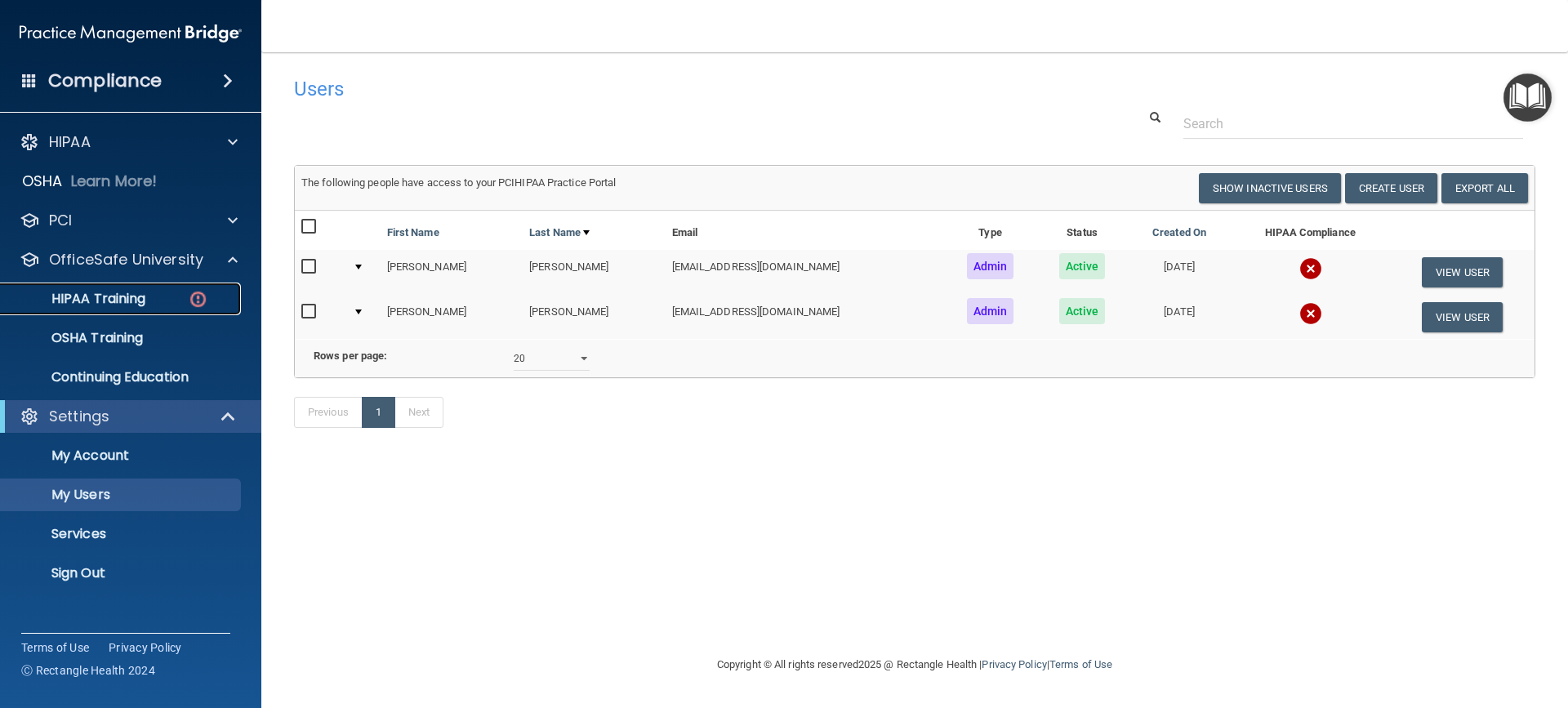
click at [149, 300] on div "HIPAA Training" at bounding box center [122, 299] width 223 height 16
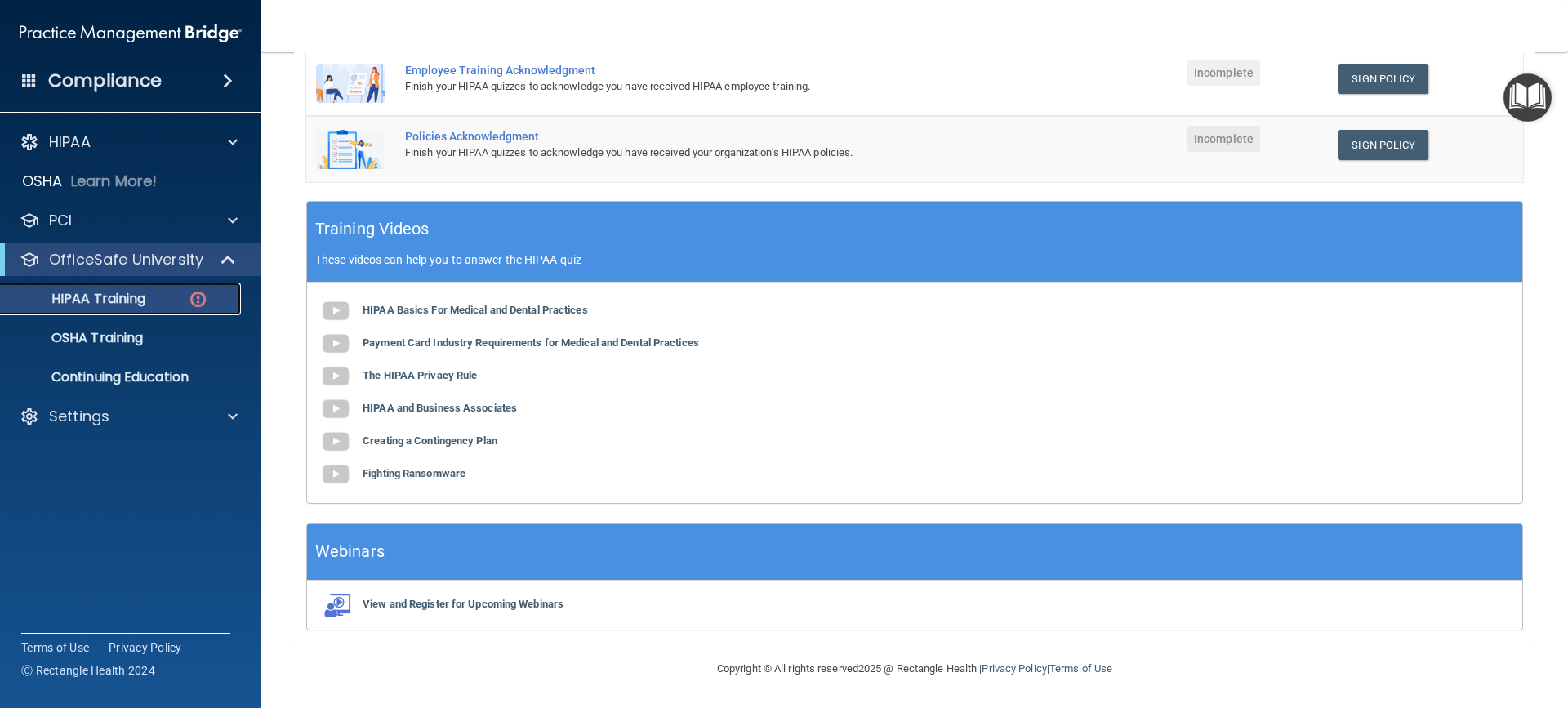
scroll to position [11, 0]
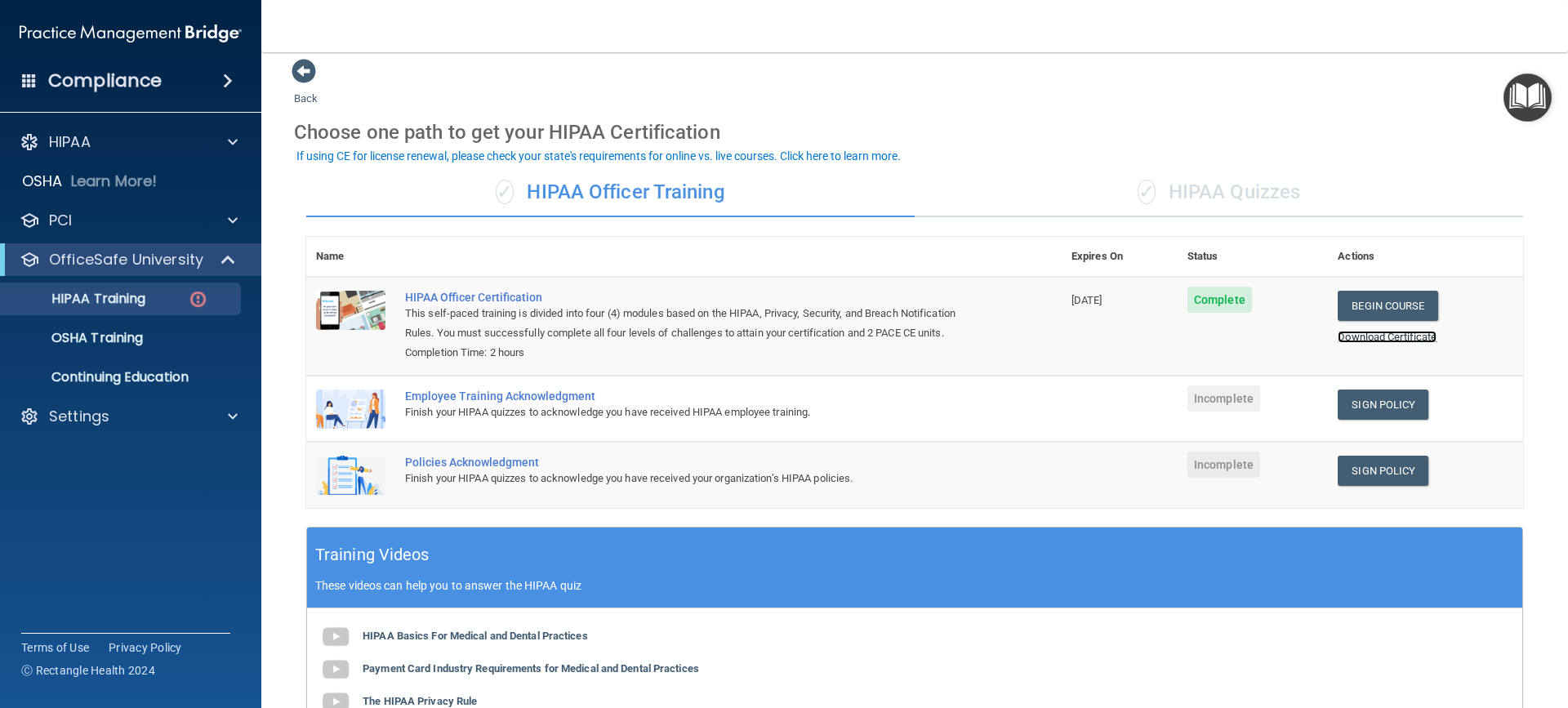
click at [1392, 342] on link "Download Certificate" at bounding box center [1388, 336] width 99 height 12
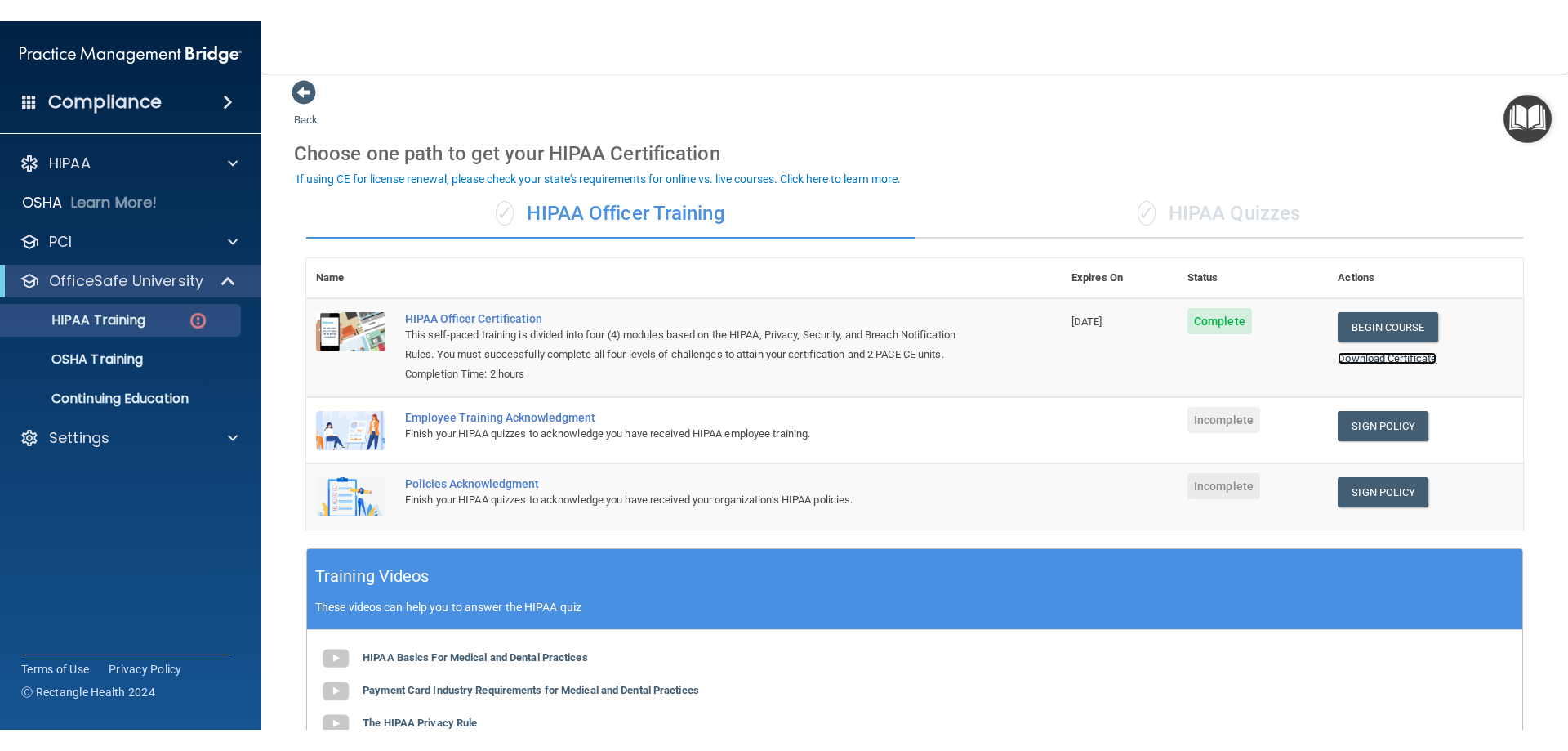
scroll to position [0, 0]
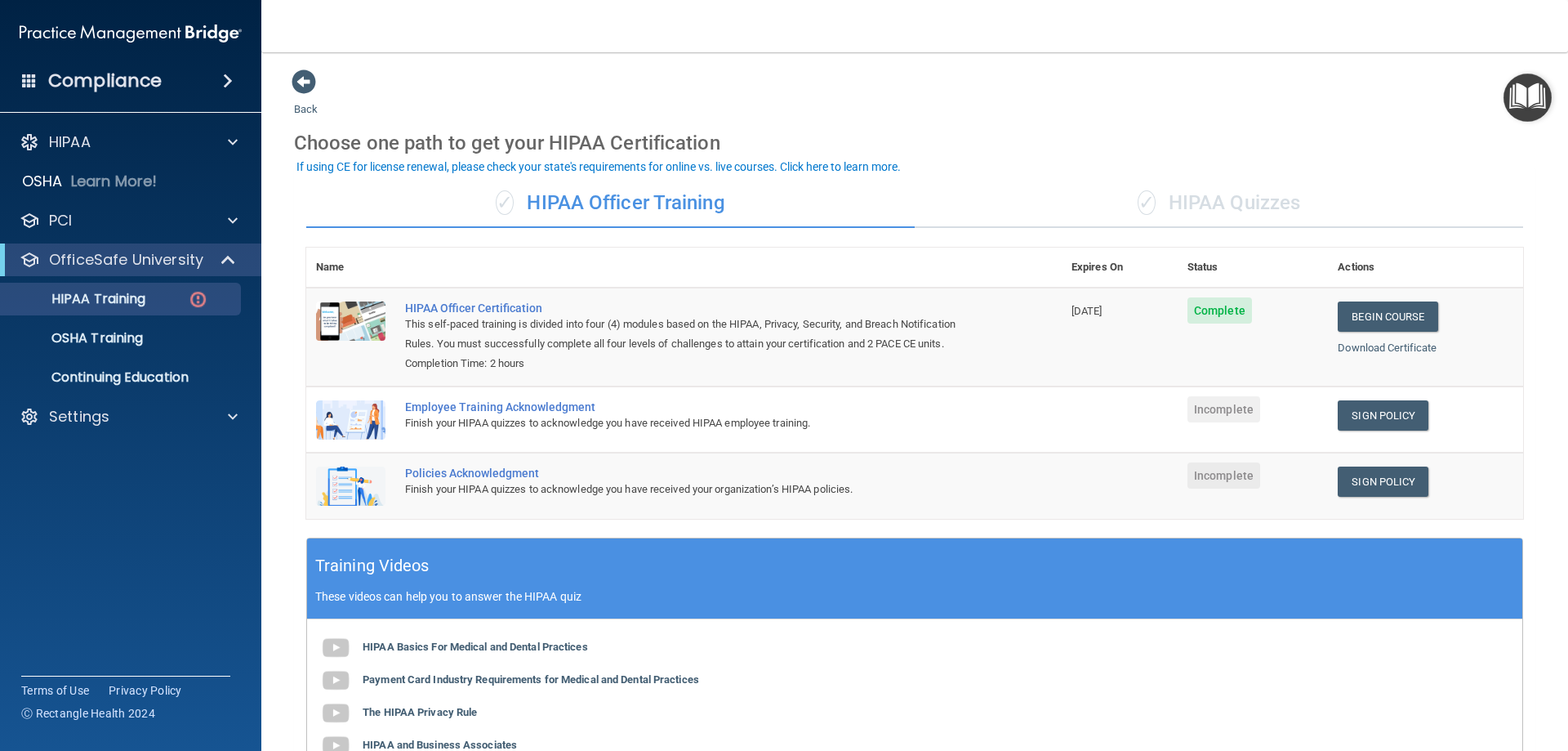
click at [288, 79] on main "Back Choose one path to get your HIPAA Certification ✓ HIPAA Officer Training ✓…" at bounding box center [915, 401] width 1307 height 699
click at [307, 79] on span at bounding box center [304, 82] width 25 height 25
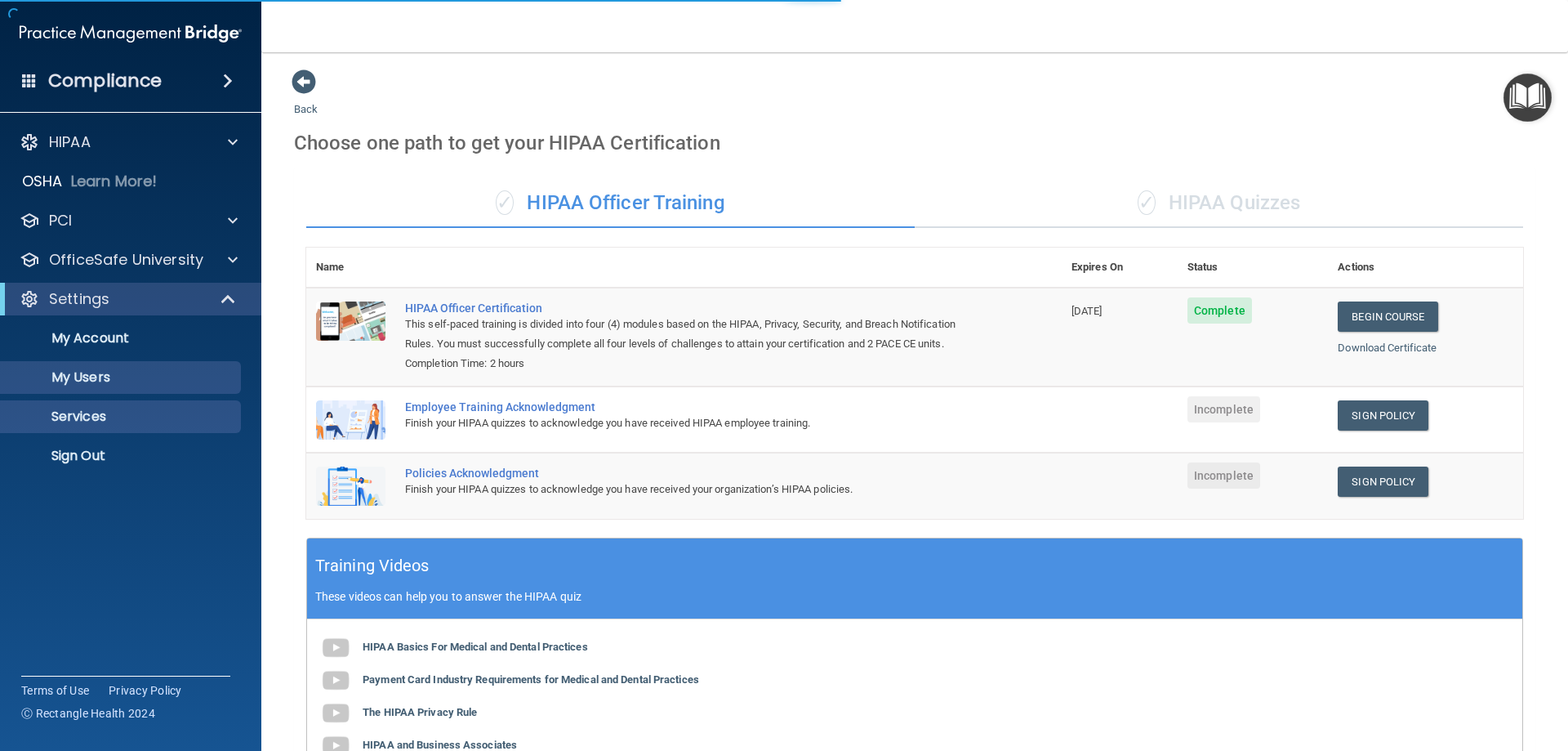
select select "20"
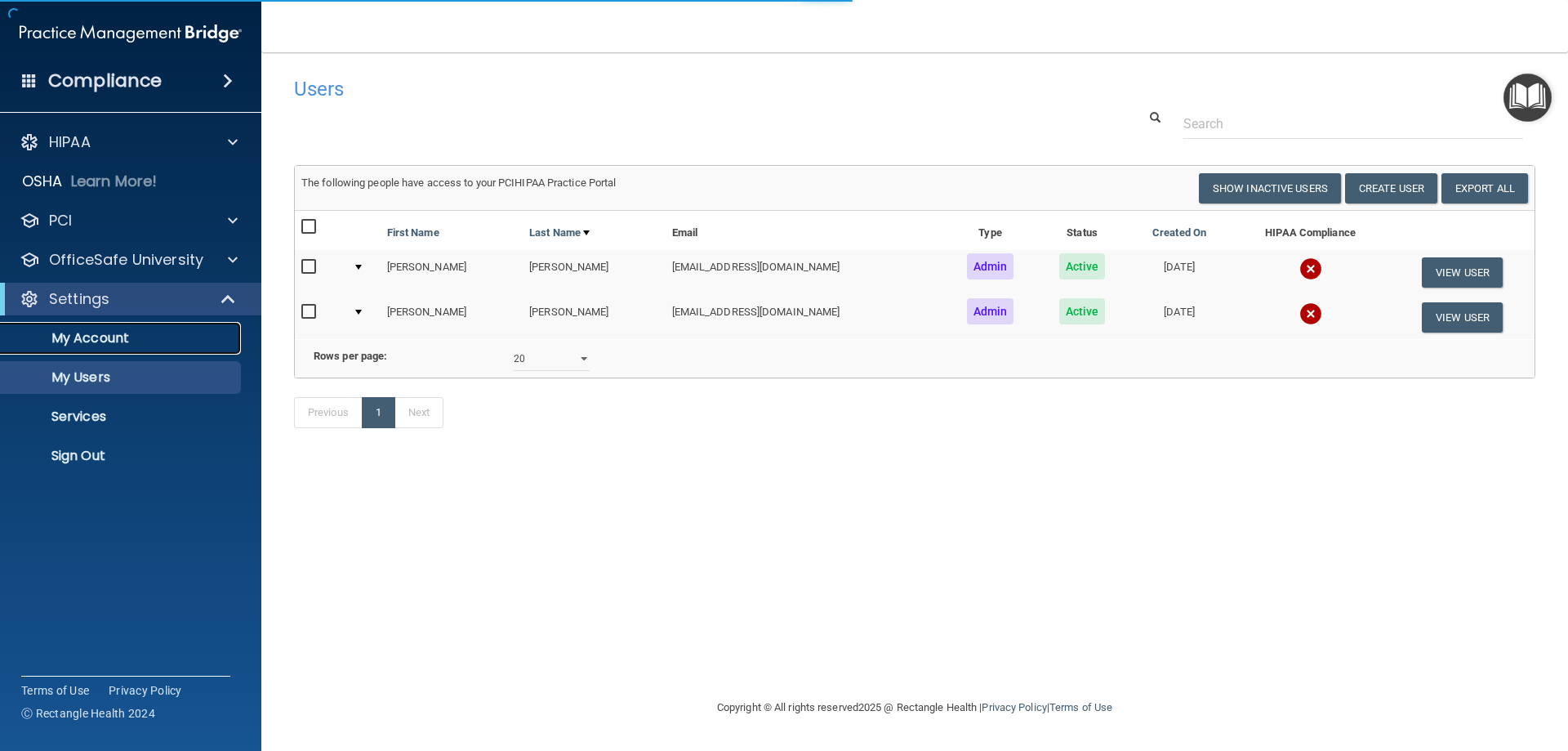
click at [106, 340] on p "My Account" at bounding box center [122, 338] width 223 height 16
click at [428, 316] on td "[PERSON_NAME]" at bounding box center [452, 317] width 142 height 45
click at [1473, 327] on button "View User" at bounding box center [1463, 317] width 81 height 31
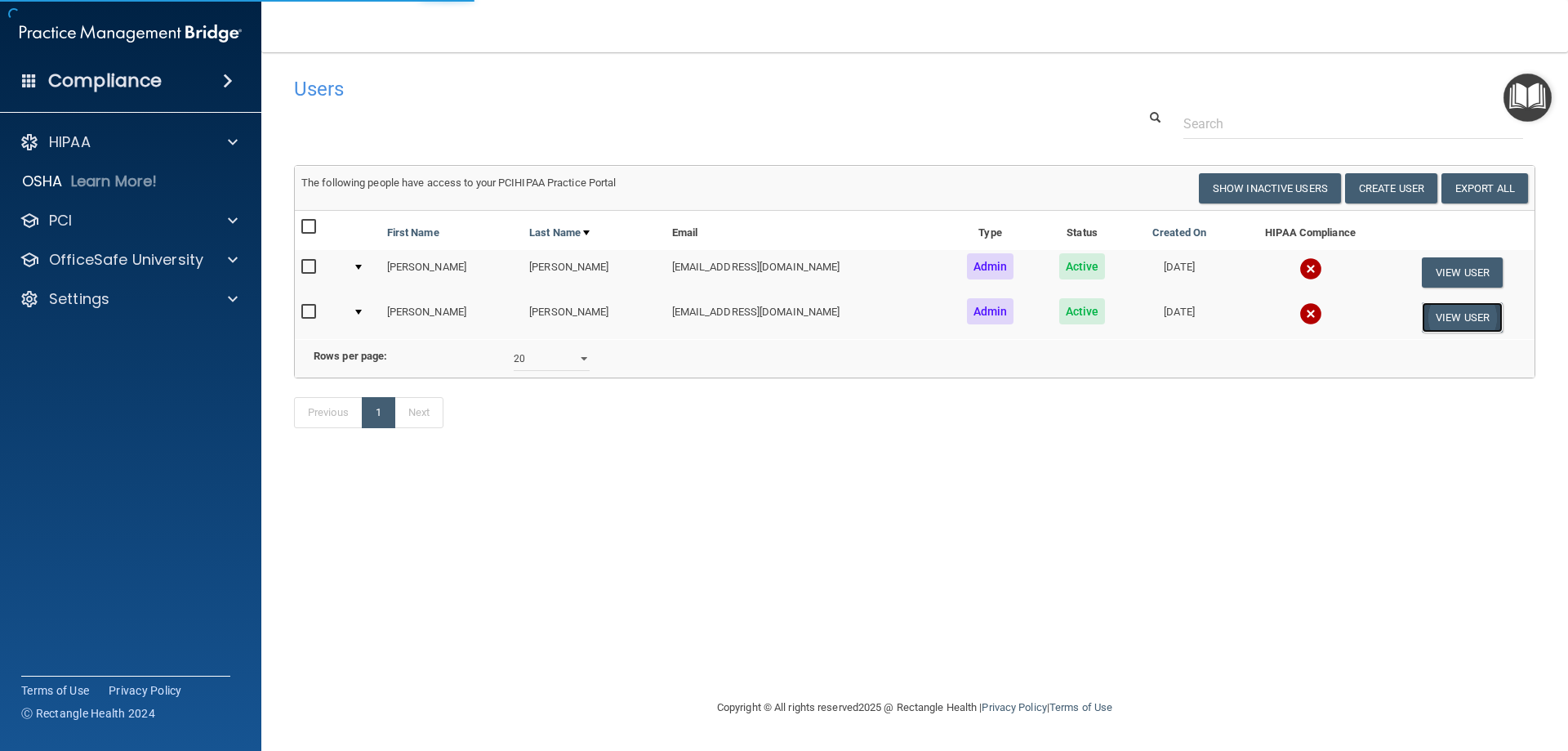
click at [1457, 323] on button "View User" at bounding box center [1463, 317] width 81 height 31
click at [1452, 317] on button "View User" at bounding box center [1463, 317] width 81 height 31
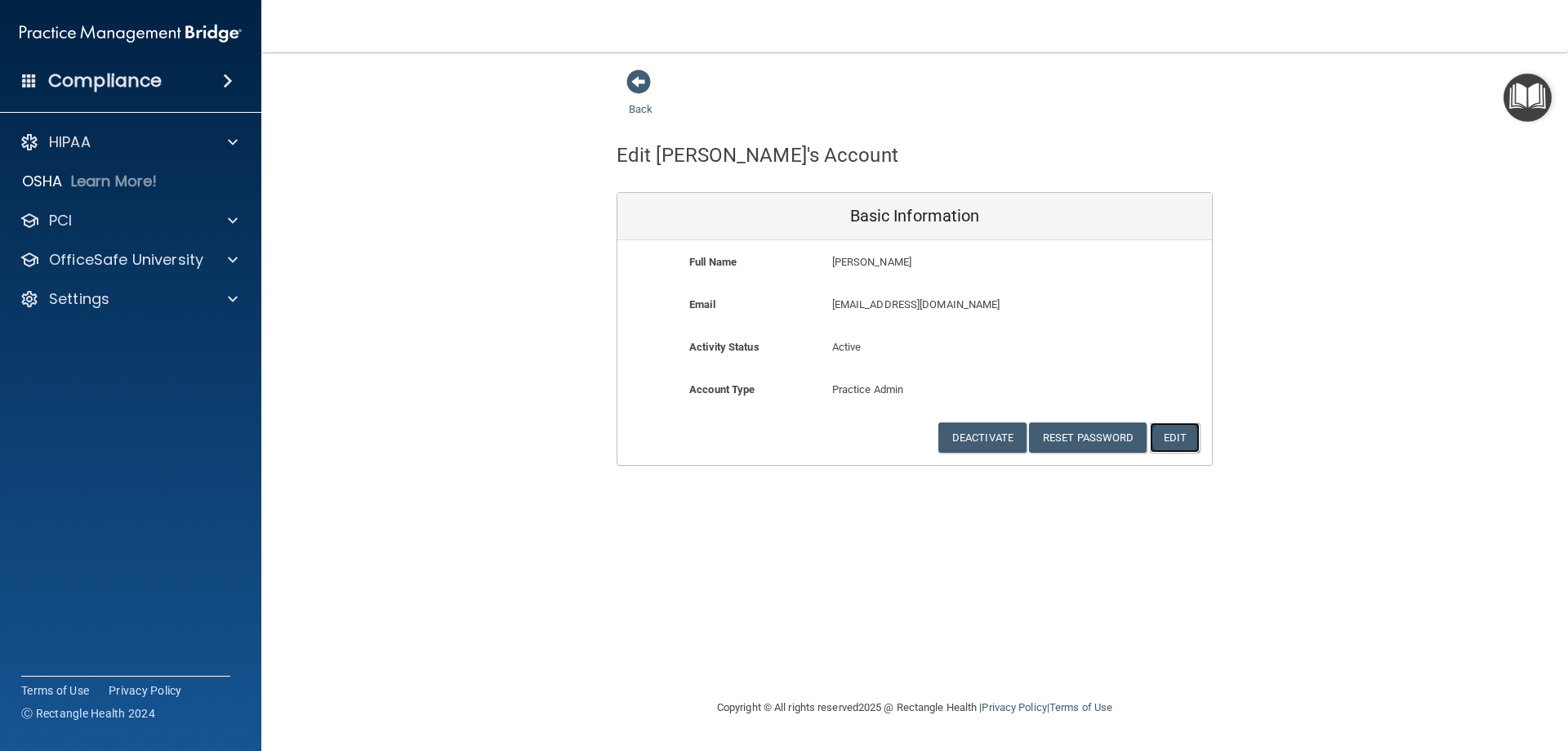
click at [1163, 446] on button "Edit" at bounding box center [1175, 437] width 49 height 31
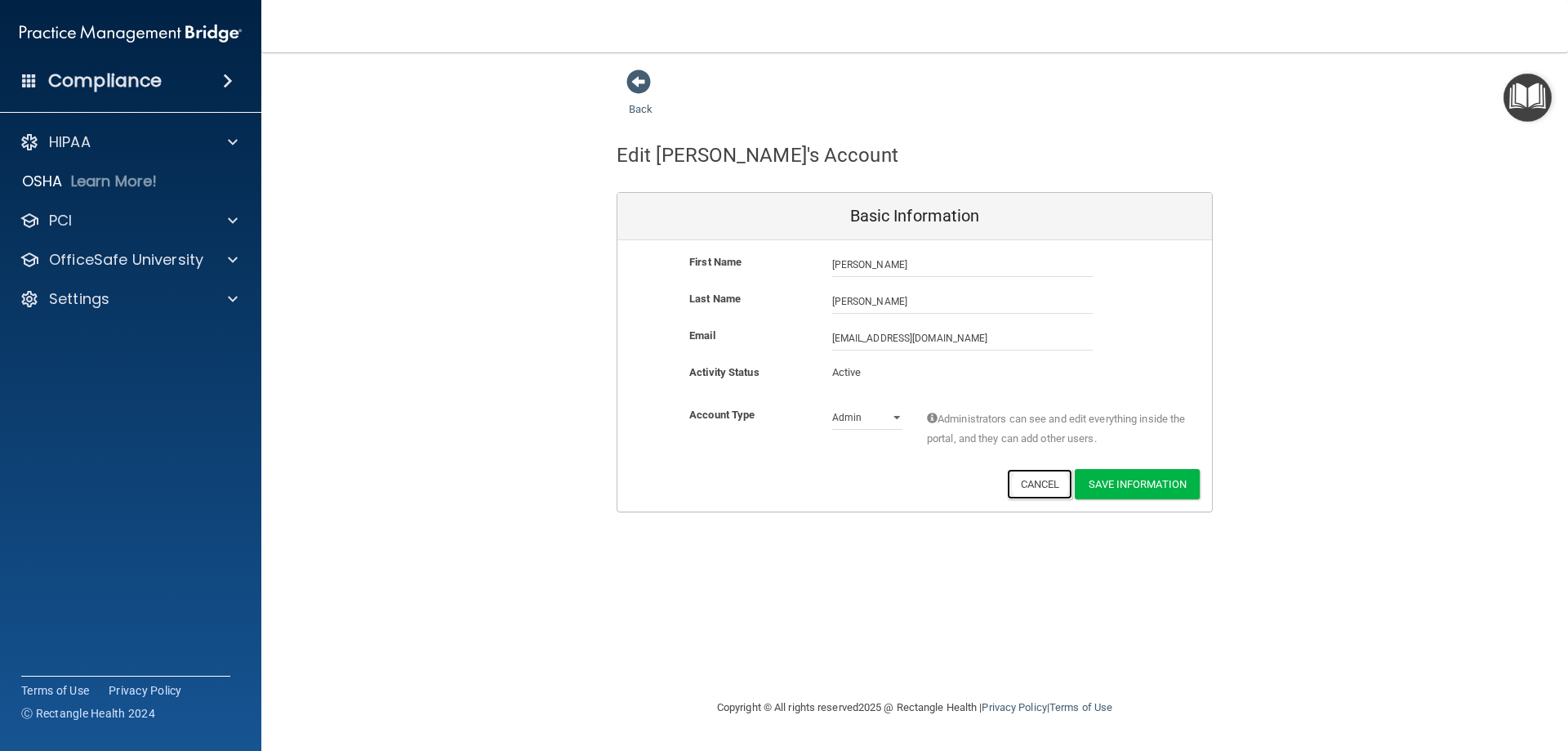
click at [1013, 497] on button "Cancel" at bounding box center [1040, 484] width 66 height 31
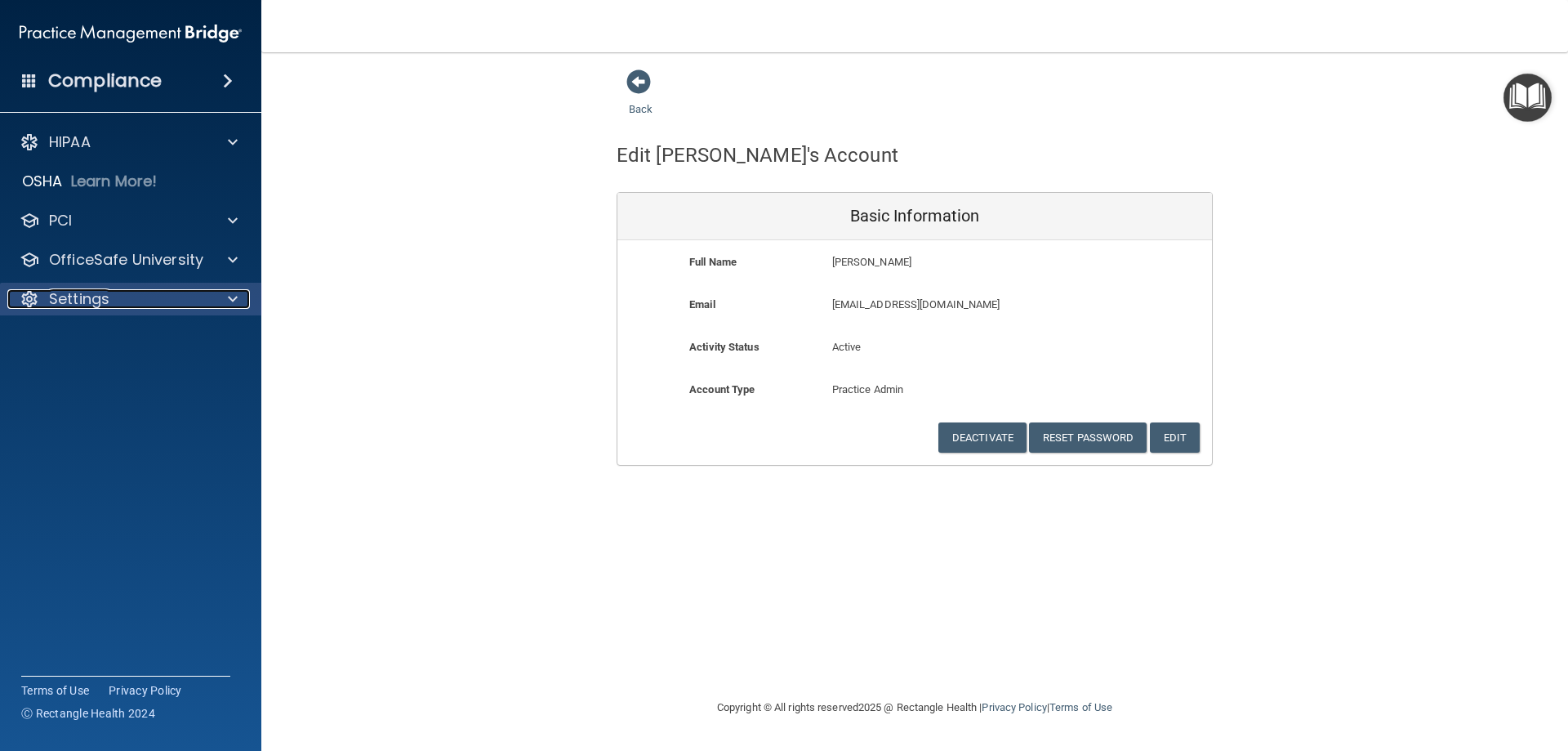
click at [101, 303] on p "Settings" at bounding box center [78, 299] width 60 height 20
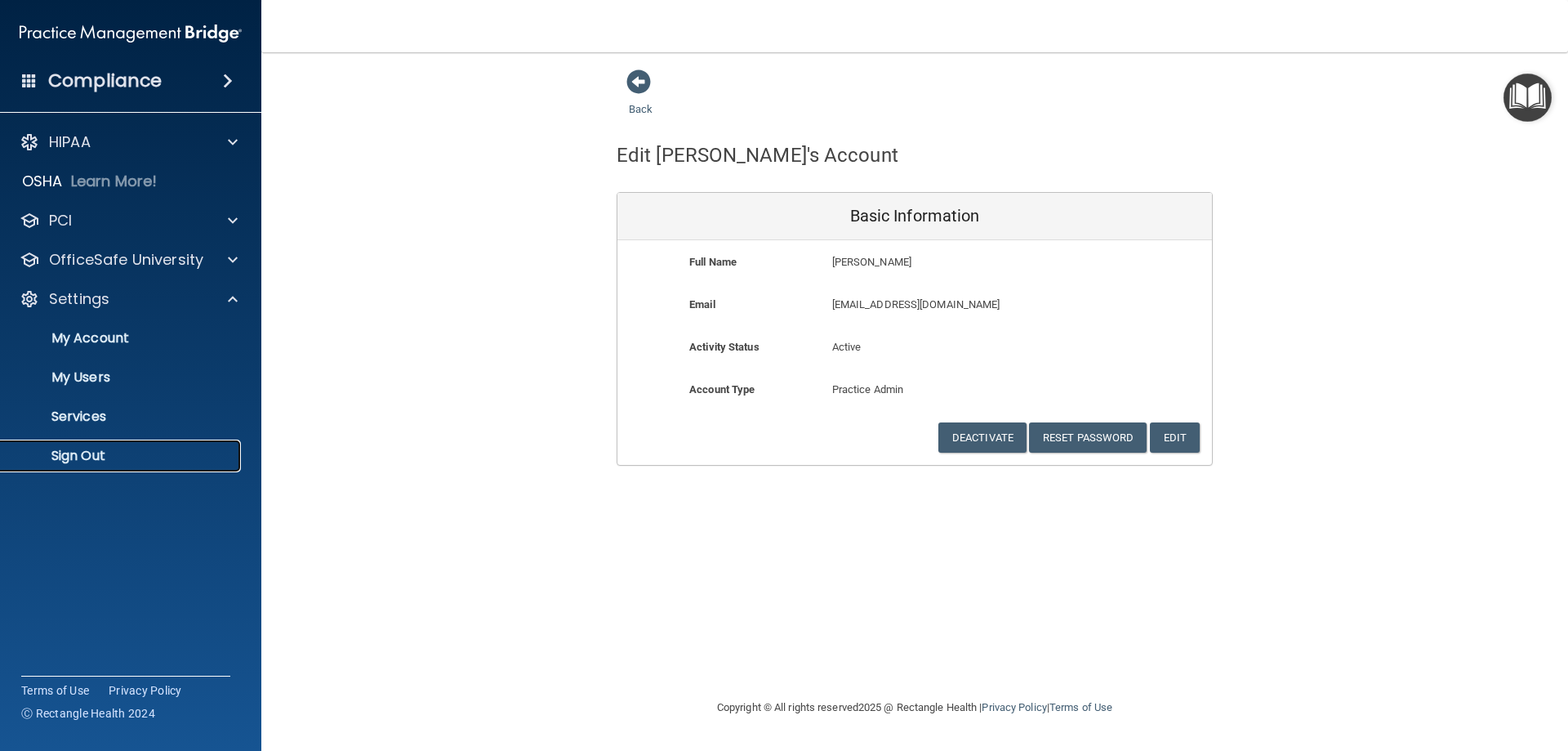
click at [101, 457] on p "Sign Out" at bounding box center [122, 456] width 223 height 16
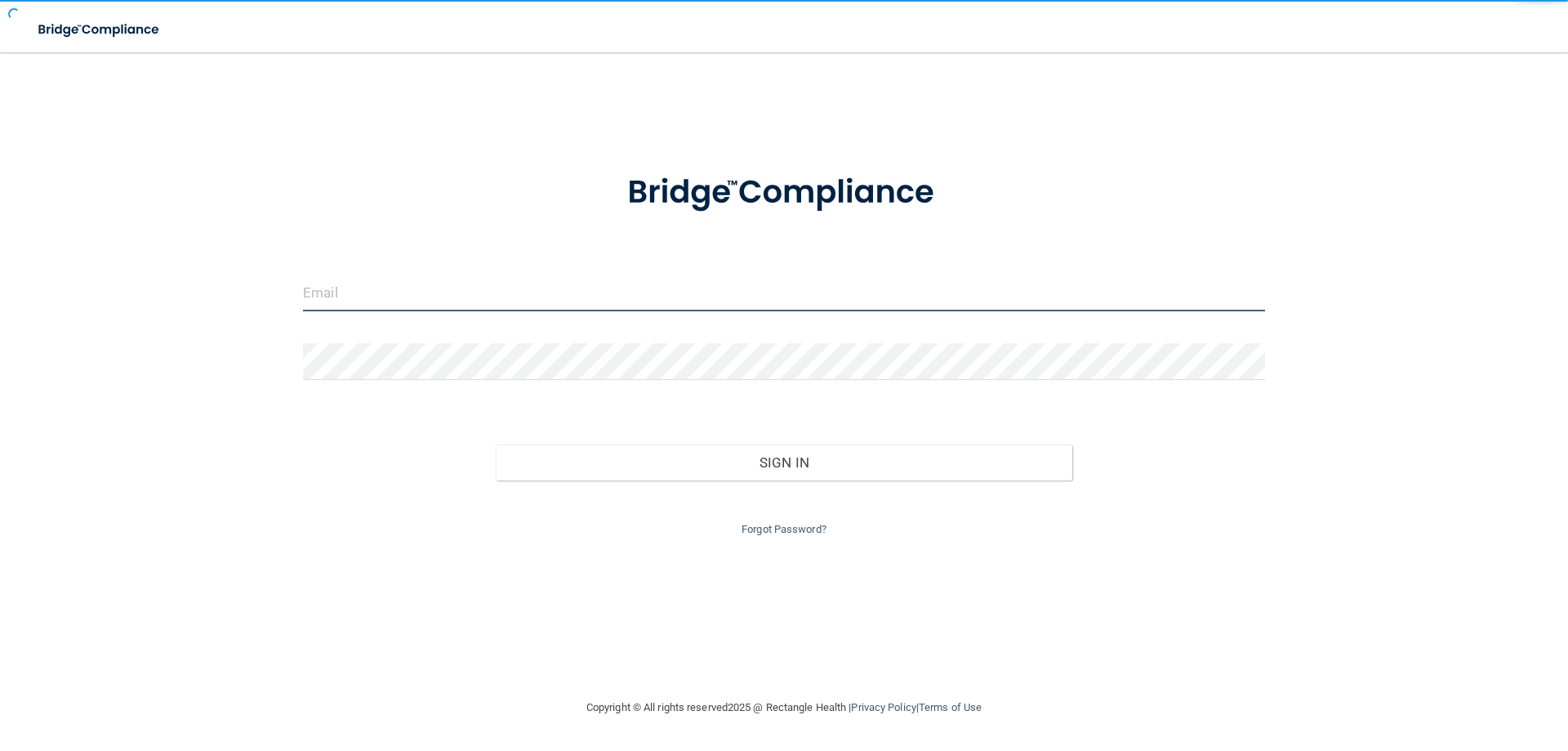
type input "[EMAIL_ADDRESS][DOMAIN_NAME]"
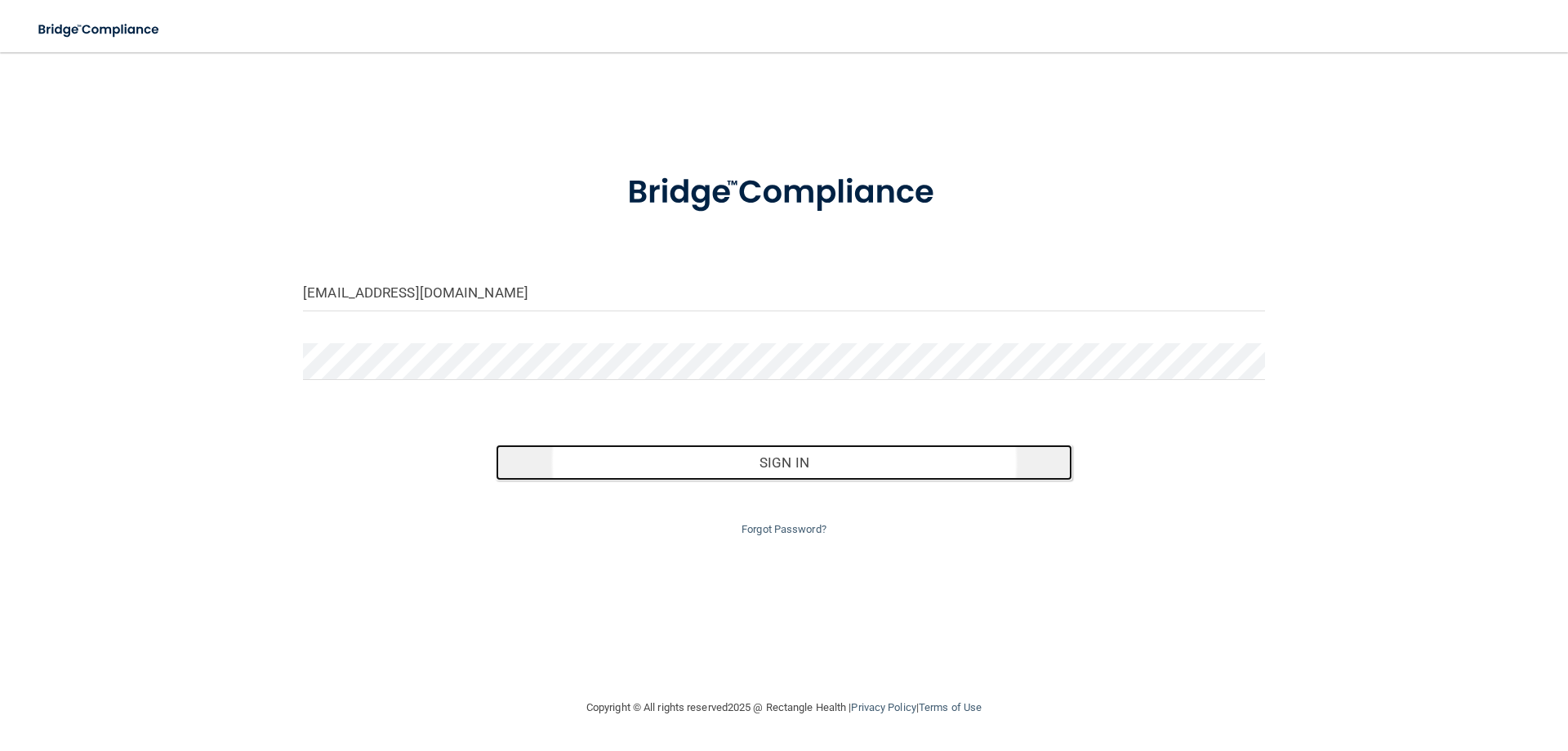
click at [584, 462] on button "Sign In" at bounding box center [784, 462] width 578 height 36
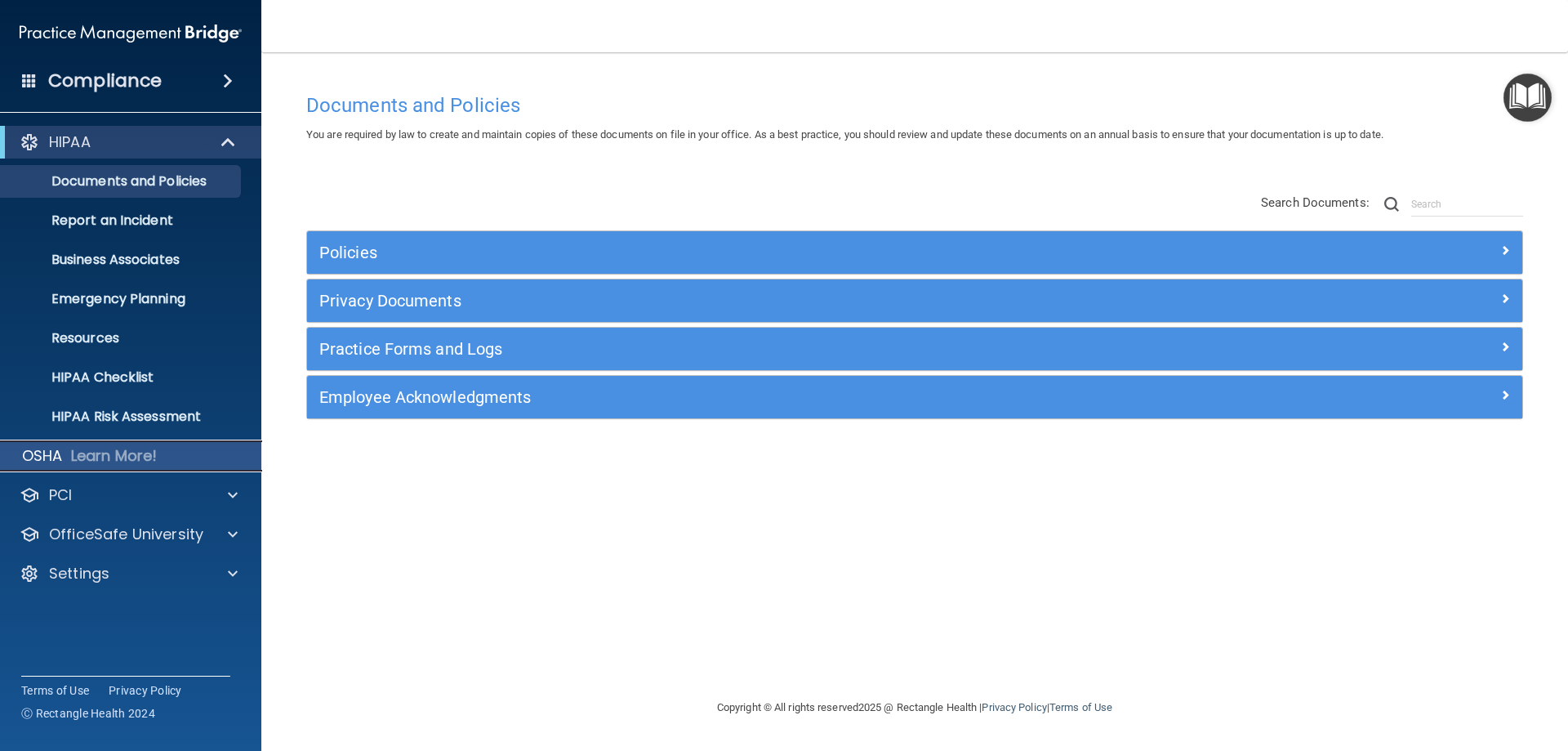
click at [59, 455] on p "OSHA" at bounding box center [43, 456] width 41 height 20
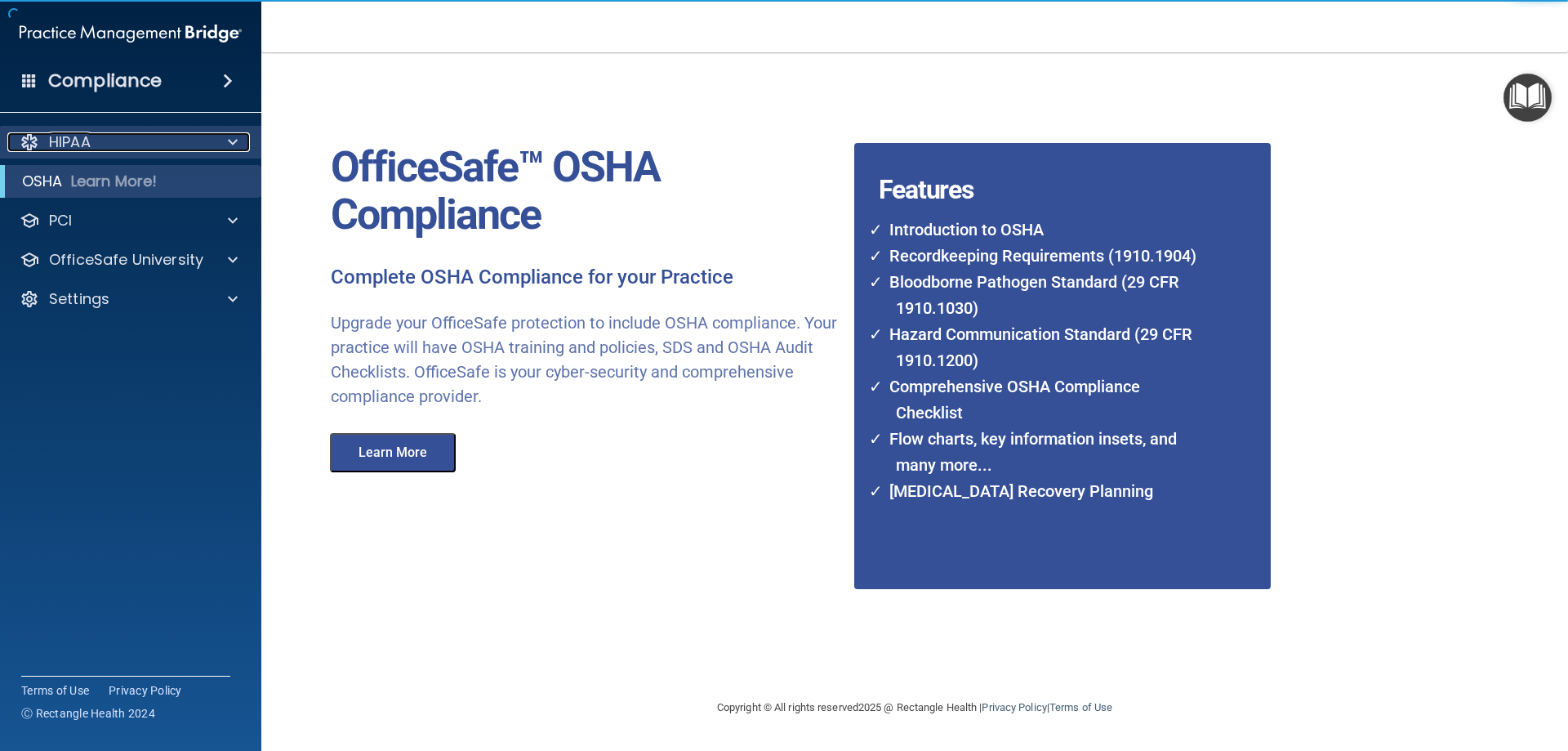
click at [63, 135] on p "HIPAA" at bounding box center [69, 143] width 42 height 20
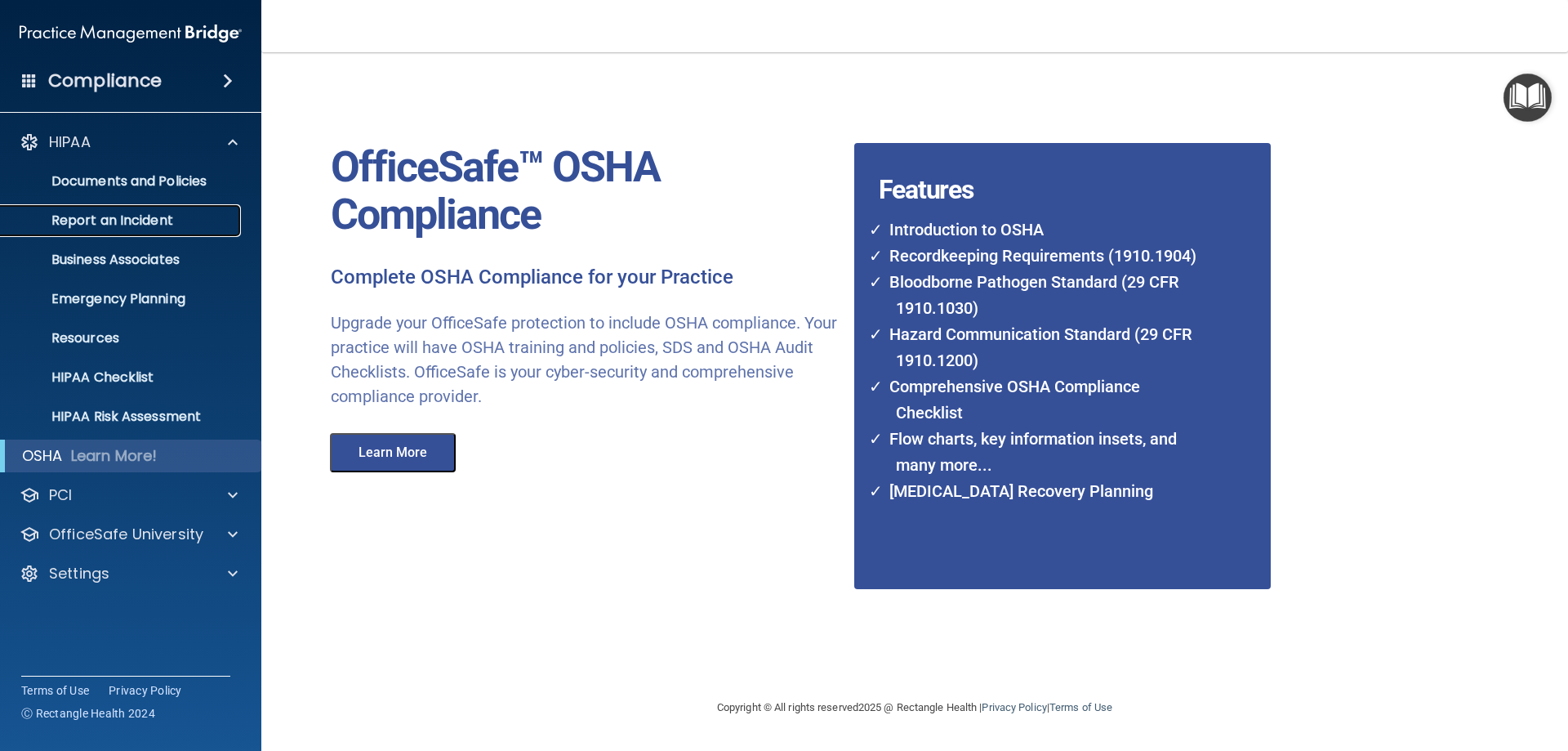
click at [126, 209] on link "Report an Incident" at bounding box center [112, 221] width 257 height 33
